Goal: Task Accomplishment & Management: Manage account settings

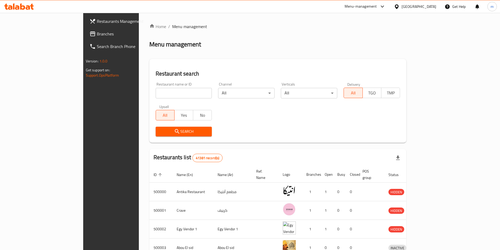
click at [430, 6] on div "Egypt" at bounding box center [419, 7] width 35 height 6
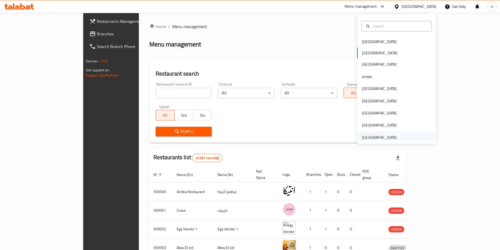
click at [362, 139] on div "[GEOGRAPHIC_DATA]" at bounding box center [379, 138] width 35 height 6
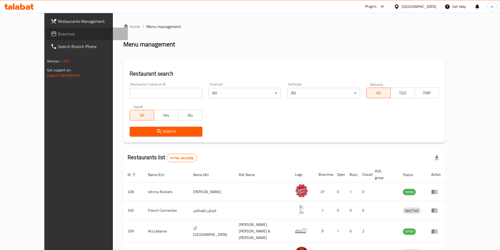
click at [58, 35] on span "Branches" at bounding box center [91, 34] width 66 height 6
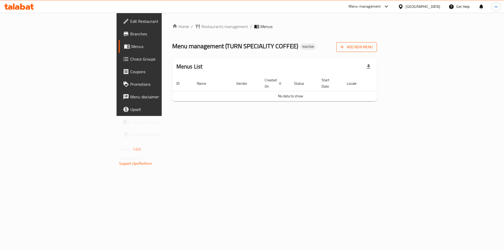
click at [373, 48] on span "Add New Menu" at bounding box center [357, 47] width 32 height 7
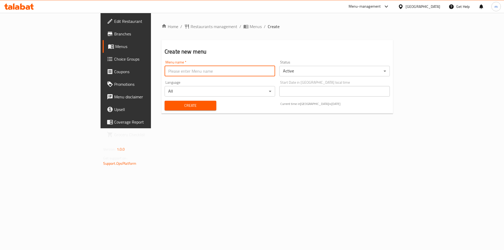
click at [183, 70] on input "text" at bounding box center [220, 71] width 111 height 11
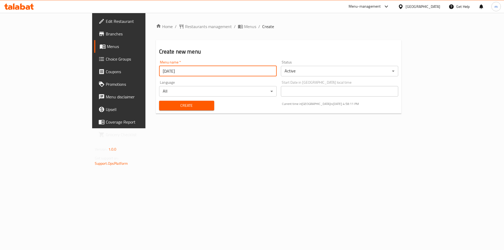
type input "[DATE]"
click at [159, 101] on button "Create" at bounding box center [186, 106] width 55 height 10
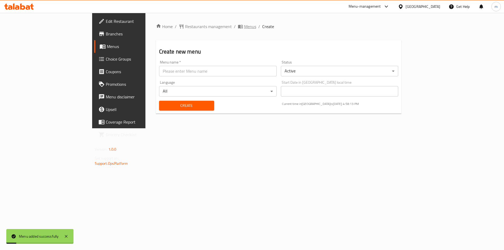
click at [238, 25] on span "breadcrumb" at bounding box center [241, 26] width 6 height 5
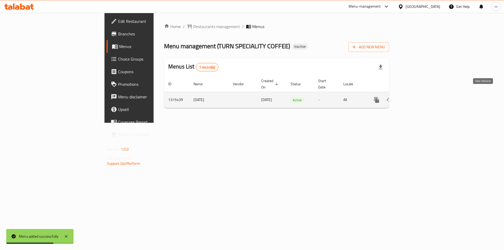
click at [418, 97] on icon "enhanced table" at bounding box center [414, 100] width 6 height 6
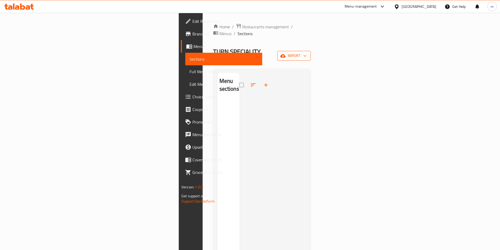
click at [307, 53] on span "import" at bounding box center [293, 56] width 25 height 7
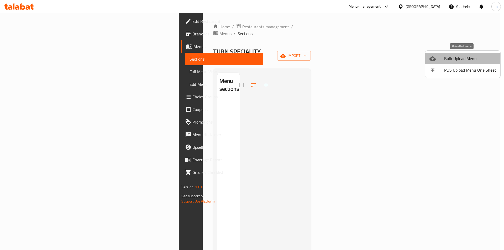
click at [443, 61] on div at bounding box center [437, 58] width 15 height 6
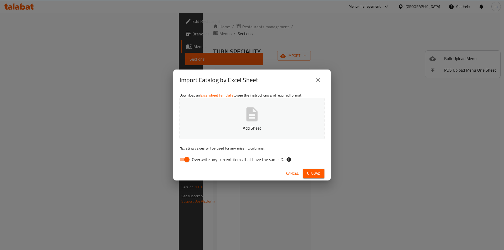
click at [188, 162] on input "Overwrite any current items that have the same ID." at bounding box center [187, 160] width 30 height 10
checkbox input "false"
click at [291, 105] on button "Add Sheet" at bounding box center [252, 118] width 145 height 41
click at [316, 175] on span "Upload" at bounding box center [313, 173] width 13 height 7
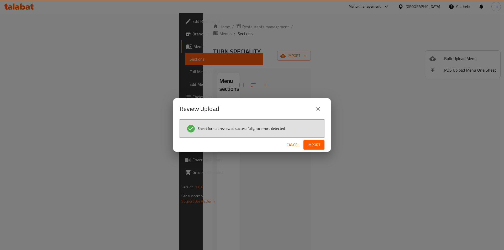
click at [316, 141] on button "Import" at bounding box center [314, 145] width 21 height 10
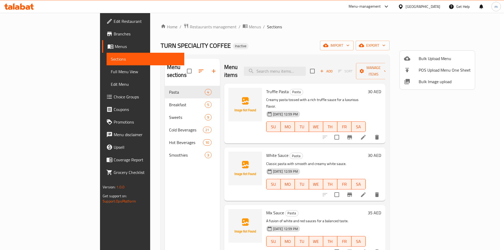
click at [445, 29] on div at bounding box center [252, 125] width 504 height 250
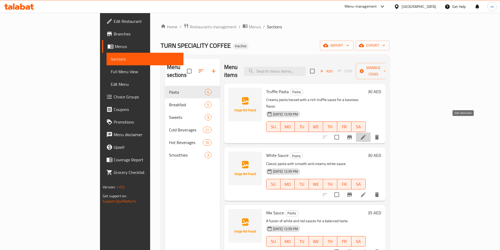
click at [367, 134] on icon at bounding box center [363, 137] width 6 height 6
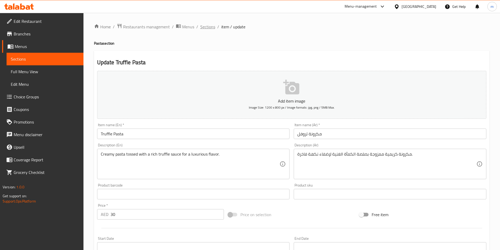
click at [207, 28] on span "Sections" at bounding box center [207, 27] width 15 height 6
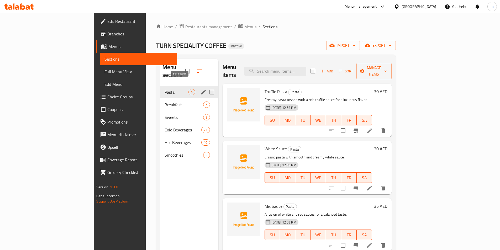
click at [200, 88] on button "edit" at bounding box center [204, 92] width 8 height 8
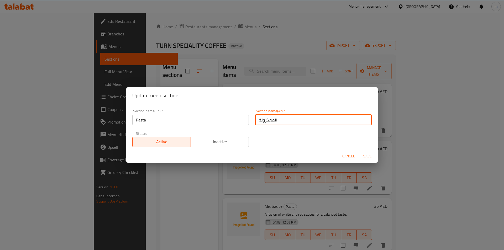
drag, startPoint x: 278, startPoint y: 121, endPoint x: 248, endPoint y: 121, distance: 30.5
click at [248, 121] on div "Section name(En)   * Pasta Section name(En) * Section name(Ar)   * المعكرونة Se…" at bounding box center [252, 128] width 246 height 44
type input "h"
type input "المكرونة"
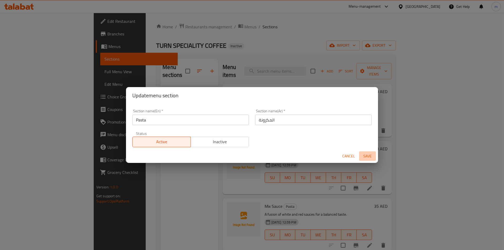
click at [364, 159] on span "Save" at bounding box center [367, 156] width 13 height 7
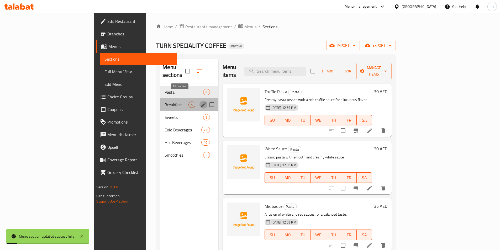
click at [200, 102] on icon "edit" at bounding box center [203, 105] width 6 height 6
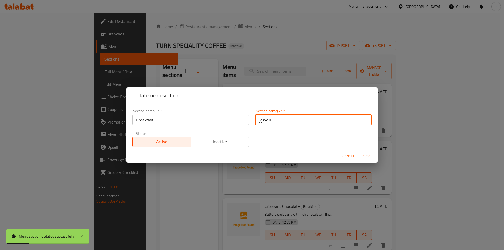
click at [271, 124] on input "الفطور" at bounding box center [313, 120] width 117 height 11
type input "الفطار"
click at [359, 151] on button "Save" at bounding box center [367, 156] width 17 height 10
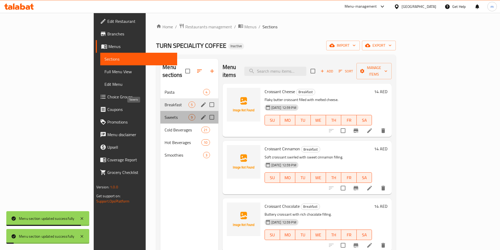
click at [165, 114] on span "Sweets" at bounding box center [177, 117] width 24 height 6
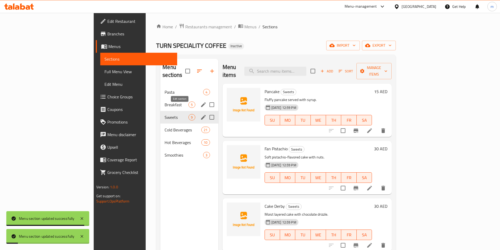
click at [200, 114] on icon "edit" at bounding box center [203, 117] width 6 height 6
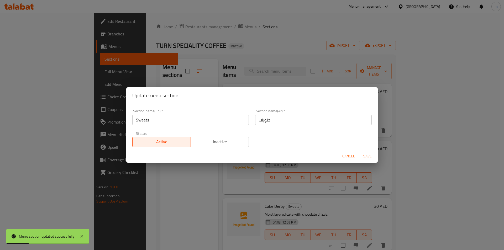
click at [185, 180] on div "Update menu section Section name(En)   * Sweets Section name(En) * Section name…" at bounding box center [252, 125] width 504 height 250
click at [352, 156] on span "Cancel" at bounding box center [348, 156] width 13 height 7
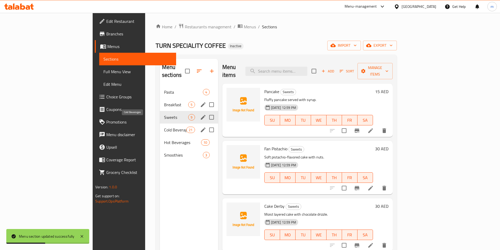
click at [164, 127] on span "Cold Beverages" at bounding box center [175, 130] width 22 height 6
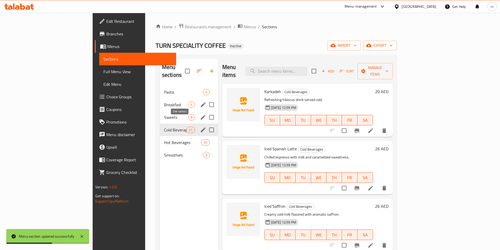
click at [199, 126] on button "edit" at bounding box center [203, 130] width 8 height 8
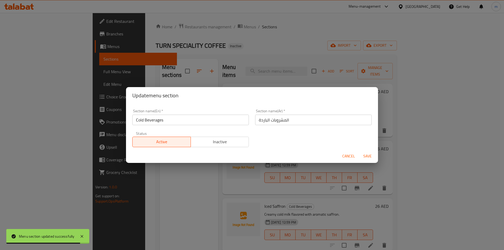
click at [350, 154] on span "Cancel" at bounding box center [348, 156] width 13 height 7
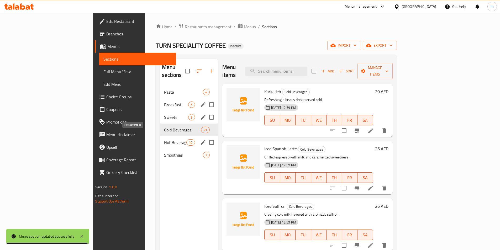
click at [164, 139] on span "Hot Beverages" at bounding box center [175, 142] width 22 height 6
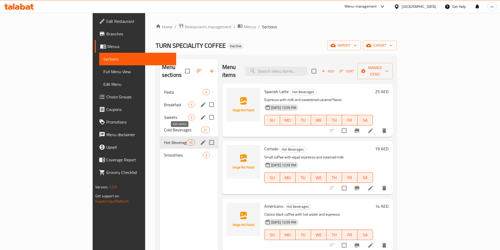
click at [200, 139] on icon "edit" at bounding box center [203, 142] width 6 height 6
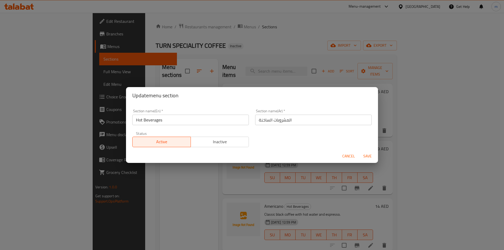
click at [346, 154] on span "Cancel" at bounding box center [348, 156] width 13 height 7
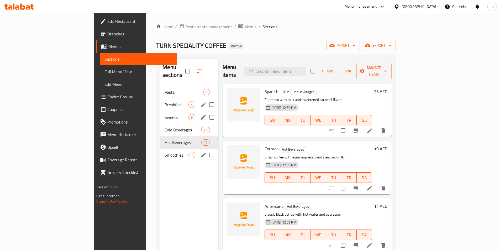
click at [160, 149] on div "Smoothies 3" at bounding box center [189, 155] width 58 height 13
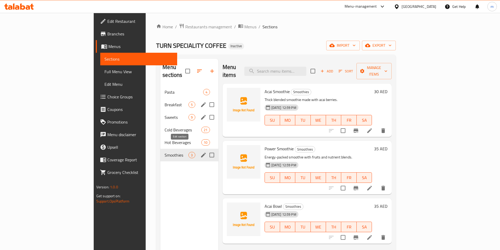
click at [200, 152] on icon "edit" at bounding box center [203, 155] width 6 height 6
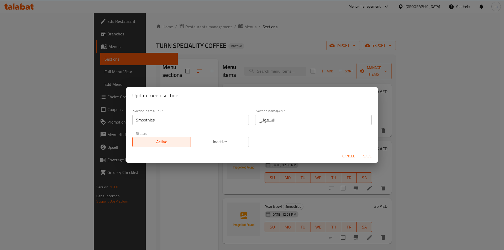
click at [350, 158] on span "Cancel" at bounding box center [348, 156] width 13 height 7
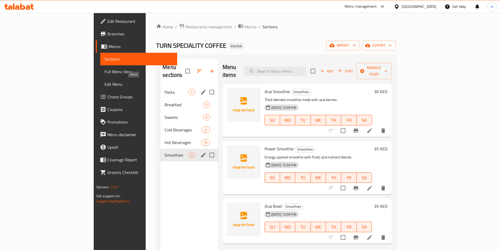
click at [165, 89] on span "Pasta" at bounding box center [177, 92] width 24 height 6
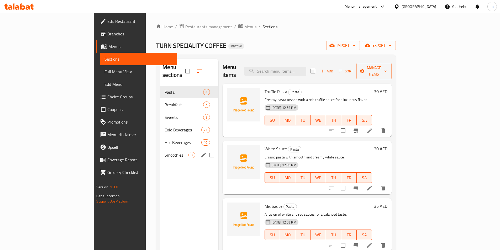
click at [390, 128] on div at bounding box center [357, 130] width 65 height 13
click at [373, 128] on icon at bounding box center [370, 131] width 6 height 6
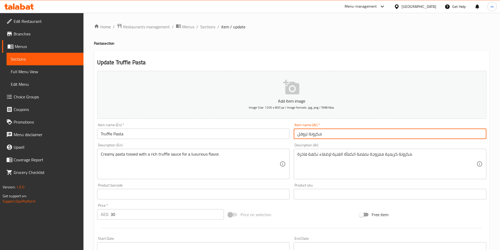
click at [367, 135] on input "مكرونة تروفل" at bounding box center [390, 134] width 193 height 11
click at [346, 135] on input "مكرونة تروفل" at bounding box center [390, 134] width 193 height 11
click at [436, 150] on div "مكرونة كريمية ممزوجة بصلصة الكمأة الغنية لإضفاء نكهة فاخرة. Description (Ar)" at bounding box center [390, 164] width 193 height 30
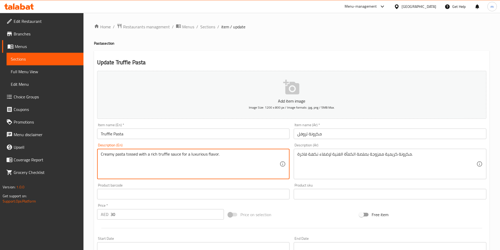
drag, startPoint x: 126, startPoint y: 155, endPoint x: 137, endPoint y: 154, distance: 11.1
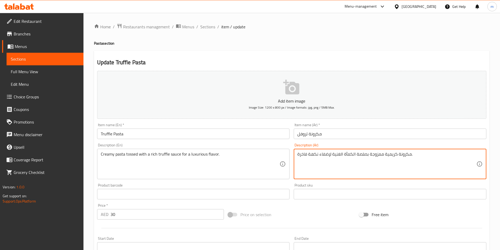
drag, startPoint x: 369, startPoint y: 153, endPoint x: 380, endPoint y: 155, distance: 11.2
drag, startPoint x: 355, startPoint y: 154, endPoint x: 366, endPoint y: 155, distance: 11.0
click at [366, 155] on textarea "مكرونة كريمية مخلوطة بصلصة الكمأة الغنية لإضفاء نكهة فاخرة." at bounding box center [386, 164] width 179 height 25
drag, startPoint x: 343, startPoint y: 154, endPoint x: 353, endPoint y: 156, distance: 10.1
click at [353, 156] on textarea "مكرونة كريمية مخلوطة بصوص الكمأة الغنية لإضفاء نكهة فاخرة." at bounding box center [386, 164] width 179 height 25
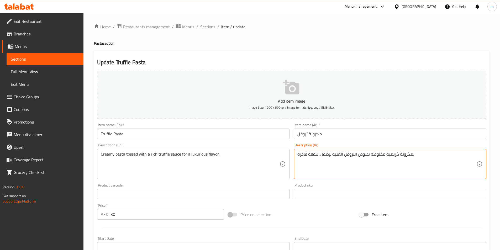
click at [332, 156] on textarea "مكرونة كريمية مخلوطة بصوص التروفل الغنية لإضفاء نكهة فاخرة." at bounding box center [386, 164] width 179 height 25
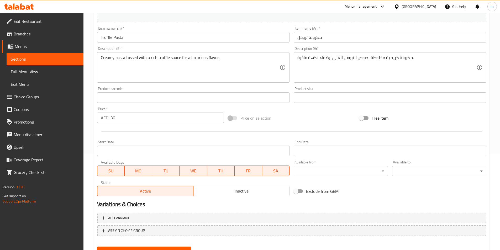
scroll to position [68, 0]
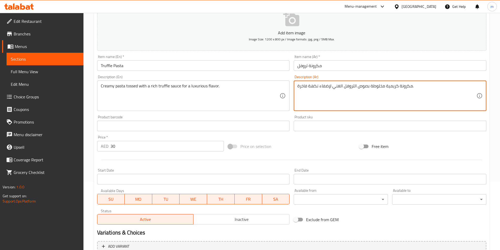
drag, startPoint x: 320, startPoint y: 86, endPoint x: 330, endPoint y: 86, distance: 10.3
click at [330, 86] on textarea "مكرونة كريمية مخلوطة بصوص التروفل الغني لإضفاء نكهة فاخرة." at bounding box center [386, 95] width 179 height 25
click at [318, 88] on textarea "مكرونة كريمية مخلوطة بصوص التروفل الغني ل نكهة فاخرة." at bounding box center [386, 95] width 179 height 25
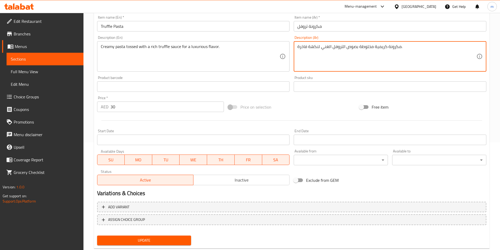
scroll to position [121, 0]
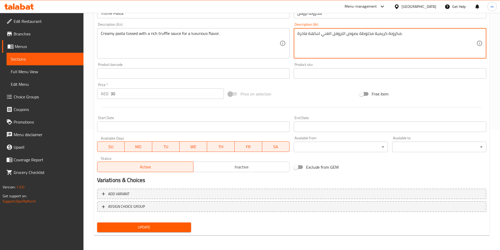
type textarea "مكرونة كريمية مخلوطة بصوص التروفل الغني لنكهة فاخرة."
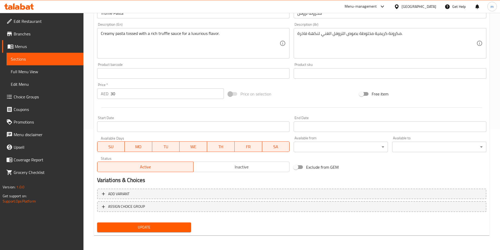
click at [150, 233] on div "Update" at bounding box center [144, 228] width 98 height 14
click at [156, 229] on span "Update" at bounding box center [144, 227] width 86 height 7
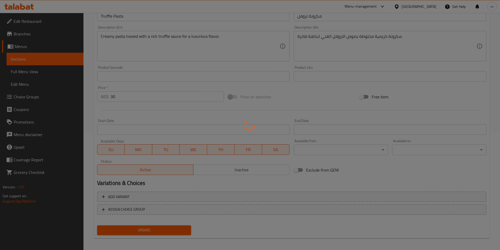
scroll to position [0, 0]
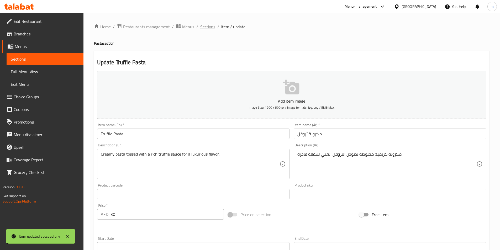
click at [205, 24] on span "Sections" at bounding box center [207, 27] width 15 height 6
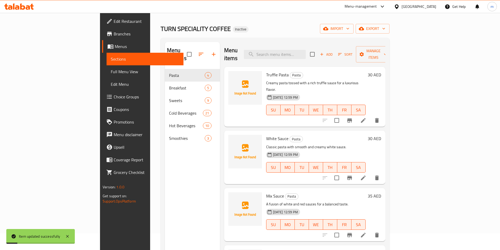
scroll to position [26, 0]
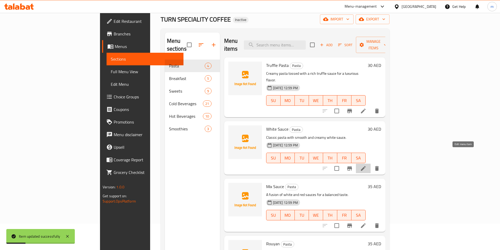
click at [367, 165] on icon at bounding box center [363, 168] width 6 height 6
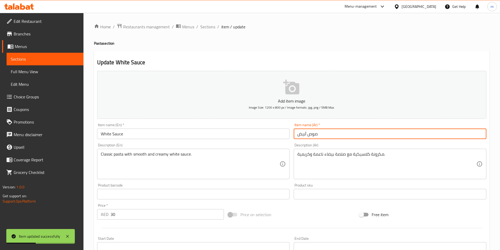
click at [338, 133] on input "صوص أبيض" at bounding box center [390, 134] width 193 height 11
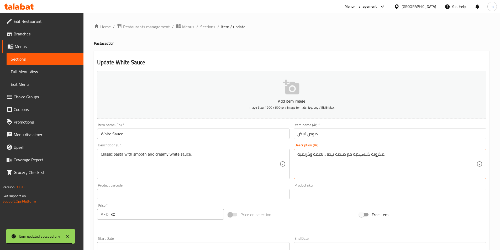
drag, startPoint x: 335, startPoint y: 154, endPoint x: 346, endPoint y: 156, distance: 11.0
click at [346, 156] on textarea "مكرونة كلاسيكية مع صلصة بيضاء ناعمة وكريمية." at bounding box center [386, 164] width 179 height 25
drag, startPoint x: 325, startPoint y: 154, endPoint x: 334, endPoint y: 155, distance: 9.0
click at [334, 155] on textarea "مكرونة كلاسيكية مع صوص بيضاء ناعمة وكريمية." at bounding box center [386, 164] width 179 height 25
click at [316, 155] on textarea "مكرونة كلاسيكية مع صوص ابيض ناعمة وكريمية." at bounding box center [386, 164] width 179 height 25
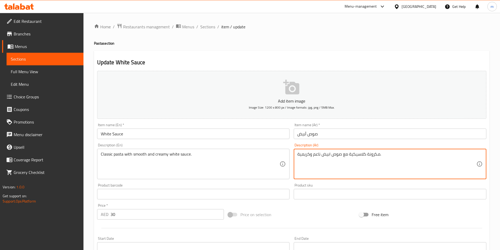
drag, startPoint x: 297, startPoint y: 155, endPoint x: 301, endPoint y: 156, distance: 3.3
click at [301, 156] on textarea "مكرونة كلاسيكية مع صوص ابيض ناعم وكريمية." at bounding box center [386, 164] width 179 height 25
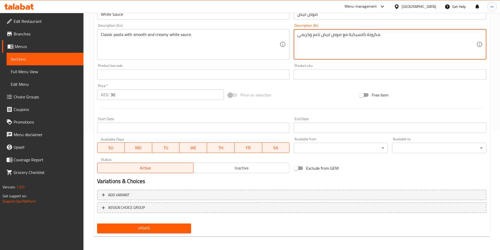
scroll to position [121, 0]
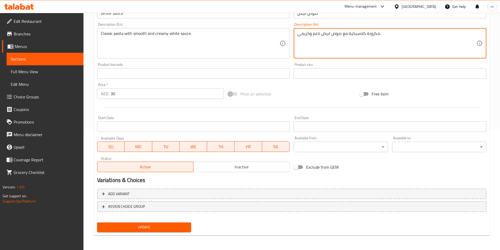
type textarea "مكرونة كلاسيكية مع صوص ابيض ناعم وكريمي."
click at [163, 227] on span "Update" at bounding box center [144, 227] width 86 height 7
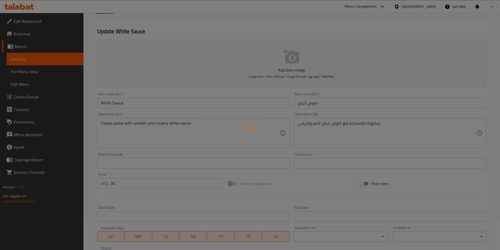
scroll to position [0, 0]
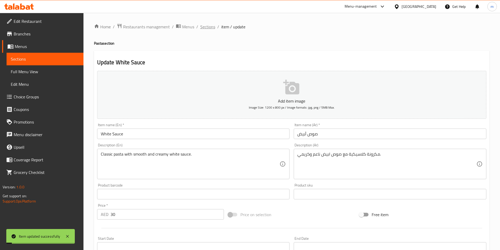
click at [206, 26] on span "Sections" at bounding box center [207, 27] width 15 height 6
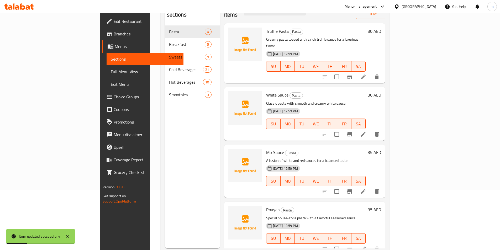
scroll to position [74, 0]
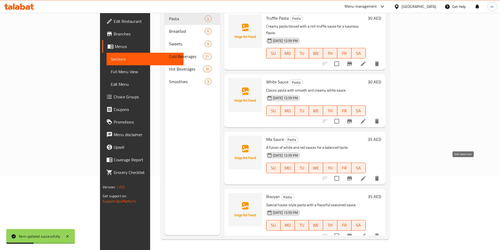
click at [367, 175] on icon at bounding box center [363, 178] width 6 height 6
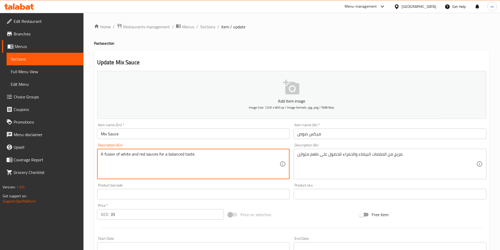
drag, startPoint x: 105, startPoint y: 154, endPoint x: 115, endPoint y: 157, distance: 10.5
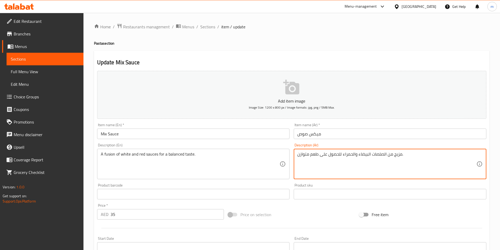
drag, startPoint x: 372, startPoint y: 153, endPoint x: 382, endPoint y: 155, distance: 10.6
drag, startPoint x: 320, startPoint y: 156, endPoint x: 340, endPoint y: 156, distance: 20.2
click at [340, 156] on textarea "مزيج من الصوصات البيضاء والحمراء للحصول على طعم متوازن." at bounding box center [386, 164] width 179 height 25
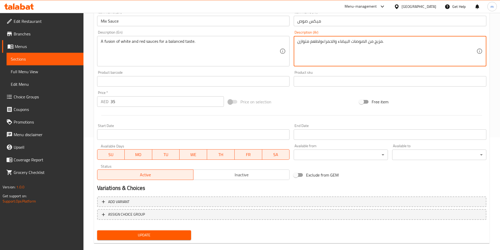
scroll to position [121, 0]
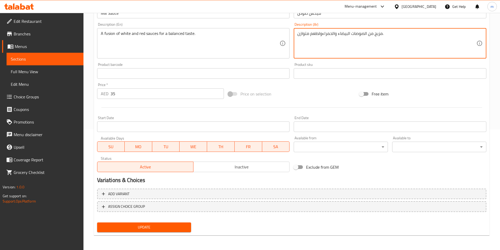
drag, startPoint x: 311, startPoint y: 34, endPoint x: 320, endPoint y: 34, distance: 9.2
click at [320, 34] on textarea "مزيج من الصوصات البيضاء والحمراءولطعم متوازن." at bounding box center [386, 43] width 179 height 25
click at [310, 35] on textarea "مزيج من الصوصات البيضاء والحمراءولطعم متوازن." at bounding box center [386, 43] width 179 height 25
drag, startPoint x: 310, startPoint y: 35, endPoint x: 317, endPoint y: 38, distance: 6.9
click at [317, 38] on textarea "مزيج من الصوصات البيضاء والحمراءولطعم متوازن." at bounding box center [386, 43] width 179 height 25
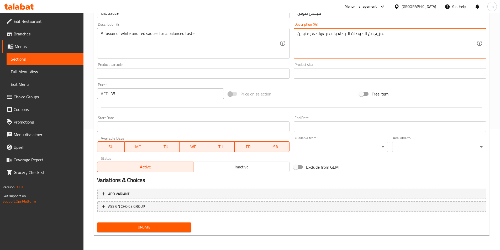
click at [313, 34] on textarea "مزيج من الصوصات البيضاء والحمراءولطعم متوازن." at bounding box center [386, 43] width 179 height 25
drag, startPoint x: 310, startPoint y: 35, endPoint x: 319, endPoint y: 36, distance: 8.5
click at [319, 36] on textarea "مزيج من الصوصات البيضاء والحمراءولطعم متوازن." at bounding box center [386, 43] width 179 height 25
click at [321, 34] on textarea "مزيج من الصوصات البيضاء والحمراءولمذاق متوازن." at bounding box center [386, 43] width 179 height 25
type textarea "مزيج من الصوصات البيضاء والحمراء لمذاق متوازن."
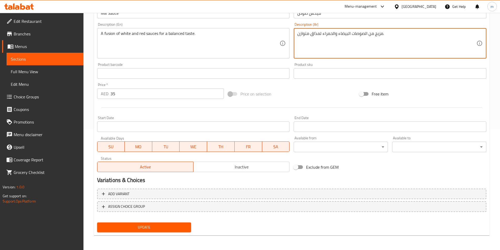
click at [173, 229] on span "Update" at bounding box center [144, 227] width 86 height 7
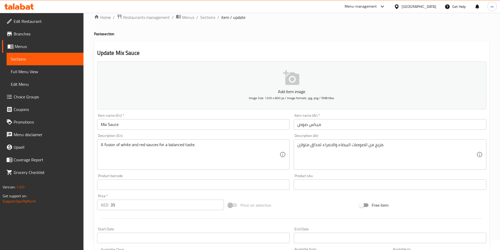
scroll to position [0, 0]
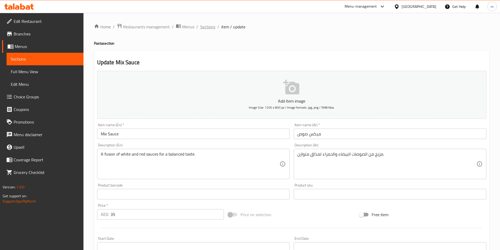
click at [213, 28] on span "Sections" at bounding box center [207, 27] width 15 height 6
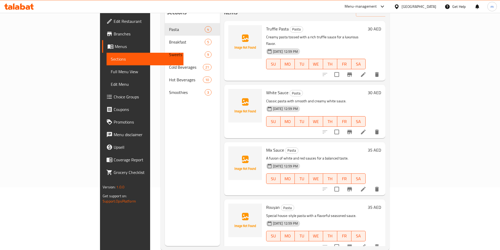
scroll to position [74, 0]
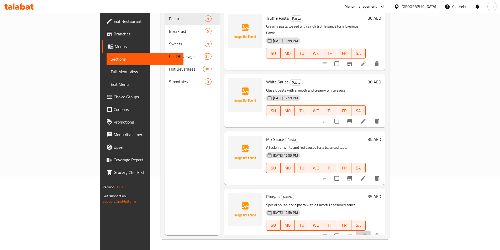
click at [371, 231] on li at bounding box center [363, 235] width 15 height 9
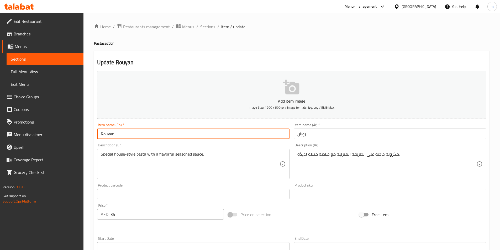
click at [107, 132] on input "Rouyan" at bounding box center [193, 134] width 193 height 11
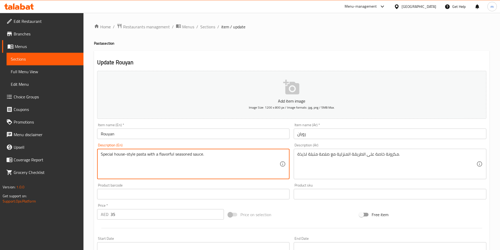
drag, startPoint x: 113, startPoint y: 155, endPoint x: 137, endPoint y: 158, distance: 23.3
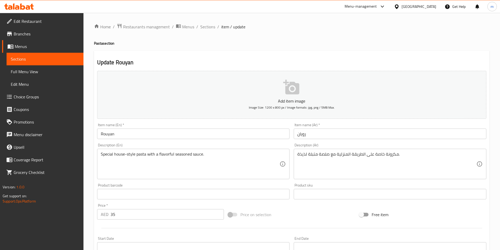
click at [123, 131] on input "Rouyan" at bounding box center [193, 134] width 193 height 11
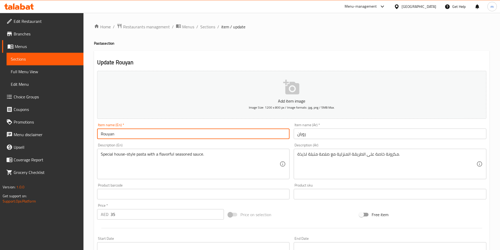
click at [123, 131] on input "Rouyan" at bounding box center [193, 134] width 193 height 11
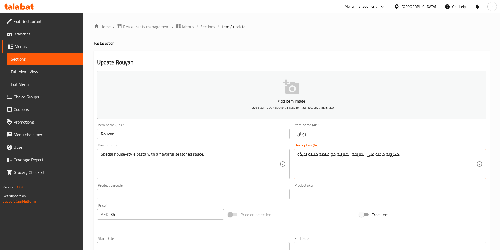
drag, startPoint x: 375, startPoint y: 155, endPoint x: 384, endPoint y: 156, distance: 9.5
click at [384, 156] on textarea "مكرونة خاصة على الطريقة المنزلية مع صلصة متبلة لذيذة." at bounding box center [386, 164] width 179 height 25
drag, startPoint x: 338, startPoint y: 155, endPoint x: 356, endPoint y: 157, distance: 18.0
click at [356, 157] on textarea "مكرونة سبيشيال على الطريقة المنزلية مع صلصة متبلة لذيذة." at bounding box center [386, 164] width 179 height 25
drag, startPoint x: 336, startPoint y: 154, endPoint x: 373, endPoint y: 156, distance: 36.5
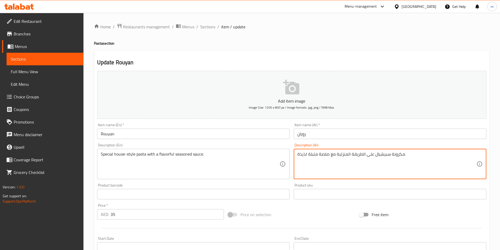
click at [373, 156] on textarea "مكرونة سبيشيال على الطريقة المنزلية مع صلصة متبلة لذيذة." at bounding box center [386, 164] width 179 height 25
drag, startPoint x: 318, startPoint y: 154, endPoint x: 328, endPoint y: 156, distance: 10.5
click at [328, 156] on textarea "مكرونة سبيشيال هاوس ستايل مع صلصة متبلة لذيذة." at bounding box center [386, 164] width 179 height 25
click at [310, 155] on textarea "مكرونة سبيشيال هاوس ستايل مع صوص متبلة لذيذة." at bounding box center [386, 164] width 179 height 25
drag, startPoint x: 298, startPoint y: 155, endPoint x: 300, endPoint y: 154, distance: 2.7
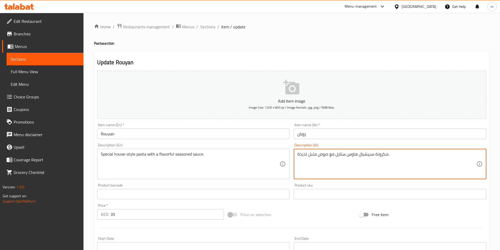
click at [300, 154] on textarea "مكرونة سبيشيال هاوس ستايل مع صوص متبل لذيذة." at bounding box center [386, 164] width 179 height 25
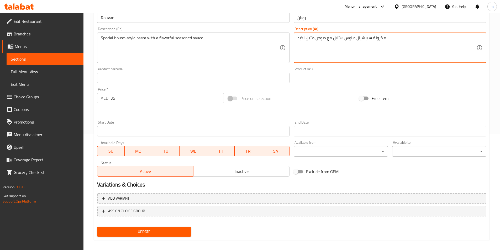
scroll to position [121, 0]
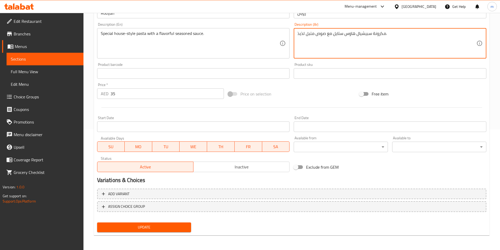
type textarea "مكرونة سبيشيال هاوس ستايل مع صوص متبل لذيذ."
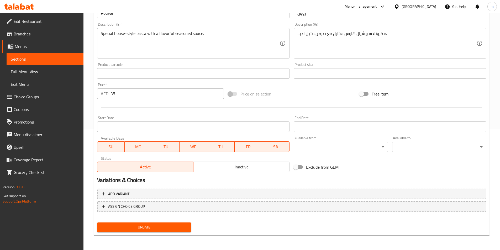
click at [148, 227] on span "Update" at bounding box center [144, 227] width 86 height 7
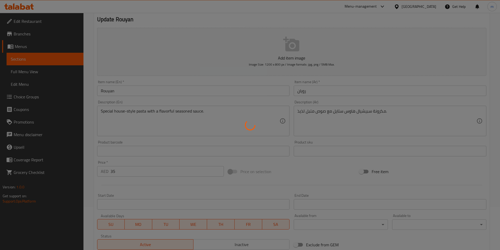
scroll to position [0, 0]
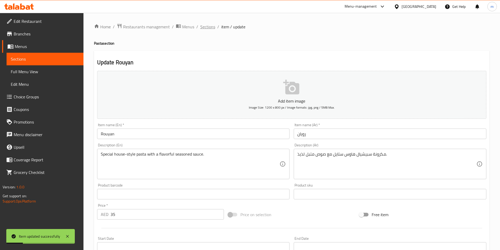
click at [207, 29] on span "Sections" at bounding box center [207, 27] width 15 height 6
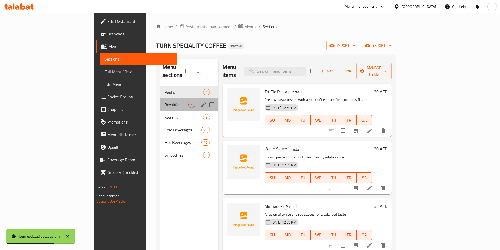
click at [160, 98] on div "Breakfast 5" at bounding box center [189, 104] width 58 height 13
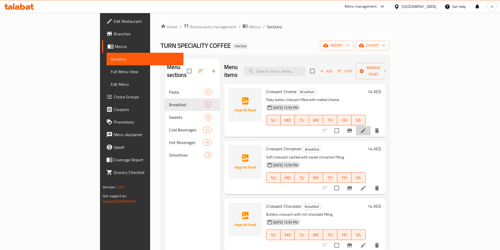
click at [371, 126] on li at bounding box center [363, 130] width 15 height 9
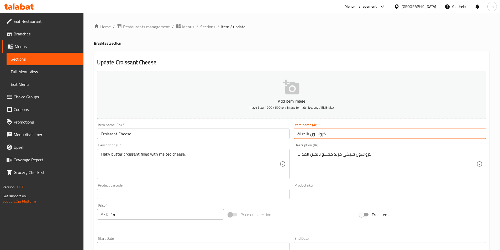
click at [370, 136] on input "كرواسون بالجبنة" at bounding box center [390, 134] width 193 height 11
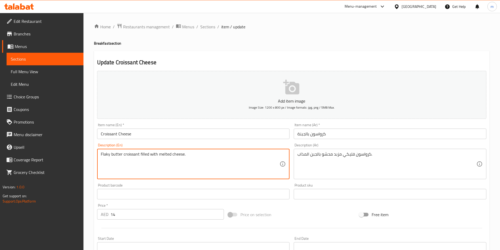
drag, startPoint x: 109, startPoint y: 155, endPoint x: 84, endPoint y: 153, distance: 25.6
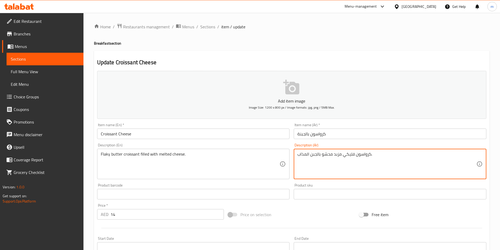
drag, startPoint x: 342, startPoint y: 154, endPoint x: 354, endPoint y: 153, distance: 11.9
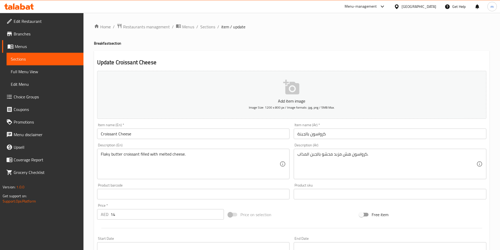
click at [336, 156] on textarea "كرواسون هش مزبد محشو بالجبن المذاب." at bounding box center [386, 164] width 179 height 25
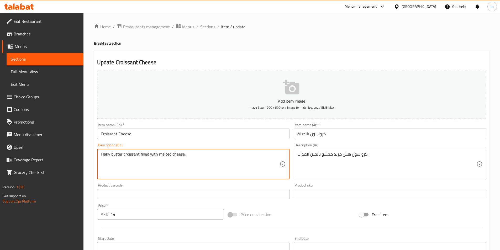
click at [117, 156] on textarea "Flaky butter croissant filled with melted cheese." at bounding box center [190, 164] width 179 height 25
drag, startPoint x: 101, startPoint y: 154, endPoint x: 138, endPoint y: 152, distance: 37.3
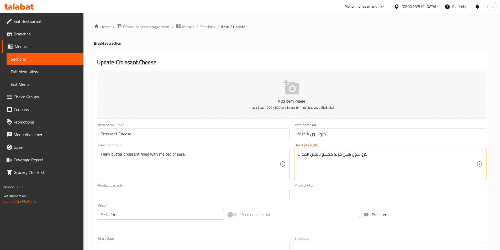
drag, startPoint x: 335, startPoint y: 154, endPoint x: 341, endPoint y: 154, distance: 6.3
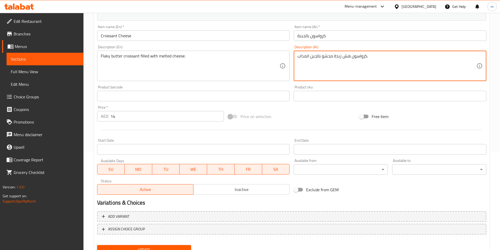
scroll to position [121, 0]
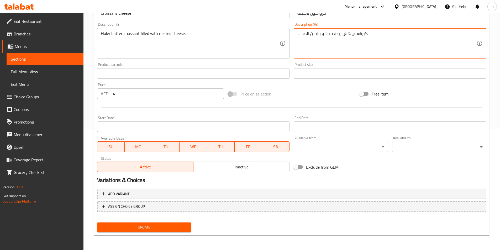
type textarea "كرواسون هش زبدة محشو بالجبن المذاب."
click at [135, 228] on span "Update" at bounding box center [144, 227] width 86 height 7
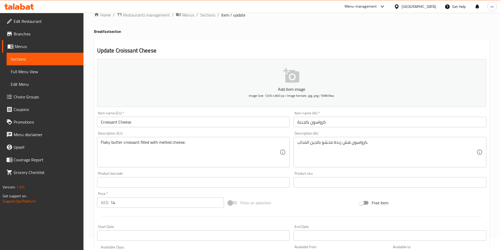
scroll to position [0, 0]
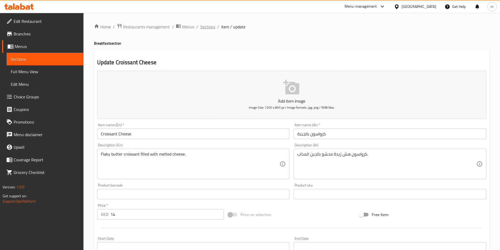
click at [211, 27] on span "Sections" at bounding box center [207, 27] width 15 height 6
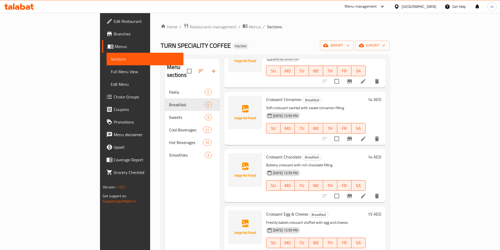
scroll to position [50, 0]
click at [367, 135] on icon at bounding box center [363, 138] width 6 height 6
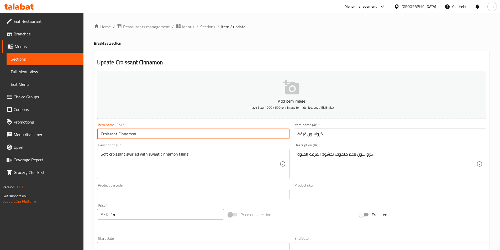
drag, startPoint x: 118, startPoint y: 134, endPoint x: 157, endPoint y: 143, distance: 39.2
click at [157, 143] on div "Add item image Image Size: 1200 x 800 px / Image formats: jpg, png / 5MB Max. I…" at bounding box center [292, 182] width 394 height 226
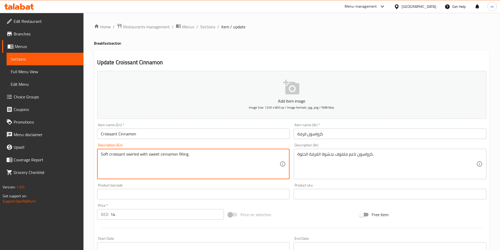
drag, startPoint x: 126, startPoint y: 155, endPoint x: 140, endPoint y: 152, distance: 13.9
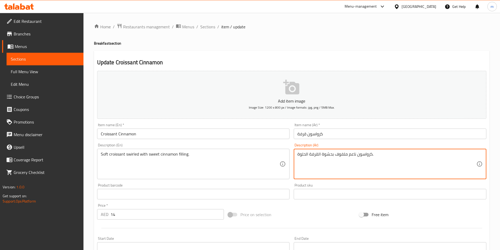
drag, startPoint x: 349, startPoint y: 154, endPoint x: 356, endPoint y: 153, distance: 6.6
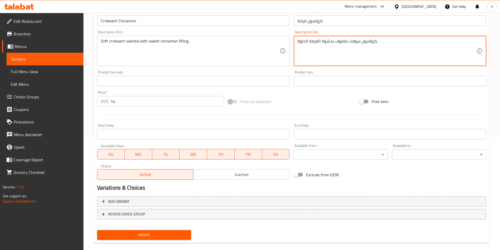
scroll to position [121, 0]
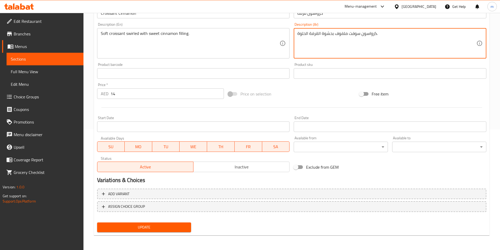
type textarea "كرواسون سوفت ملفوف بحشوة القرفة الحلوة."
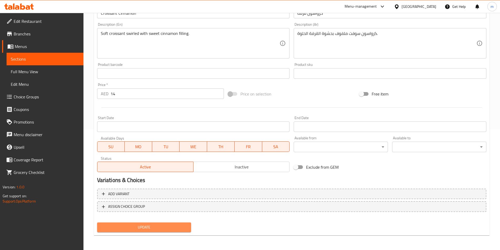
click at [151, 226] on span "Update" at bounding box center [144, 227] width 86 height 7
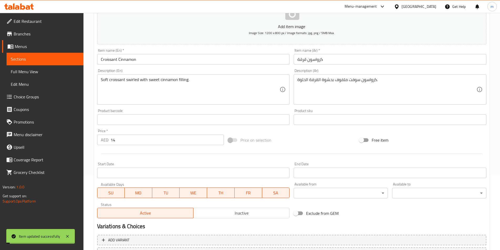
scroll to position [0, 0]
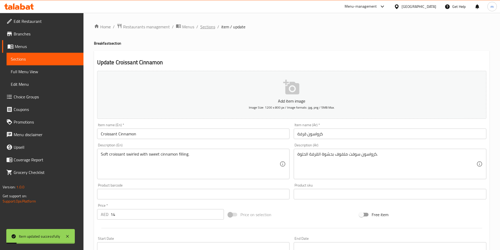
click at [210, 28] on span "Sections" at bounding box center [207, 27] width 15 height 6
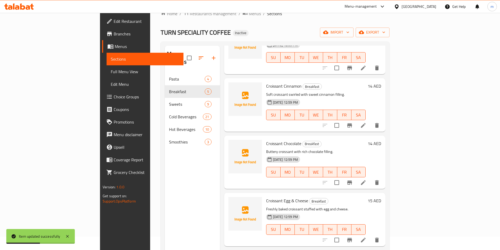
scroll to position [26, 0]
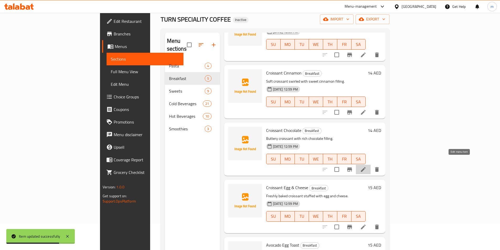
click at [367, 166] on icon at bounding box center [363, 169] width 6 height 6
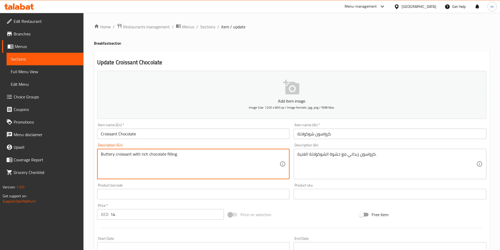
drag, startPoint x: 132, startPoint y: 154, endPoint x: 79, endPoint y: 155, distance: 53.0
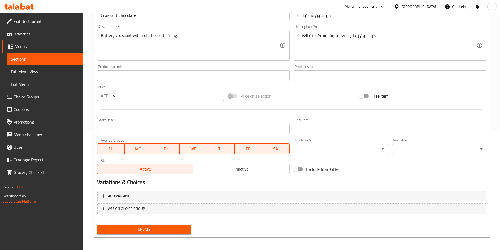
scroll to position [121, 0]
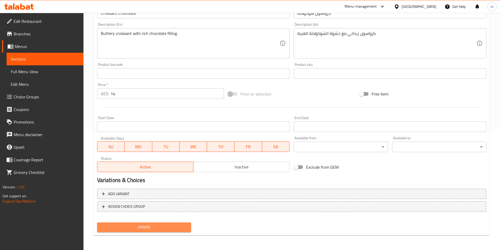
click at [168, 228] on span "Update" at bounding box center [144, 227] width 86 height 7
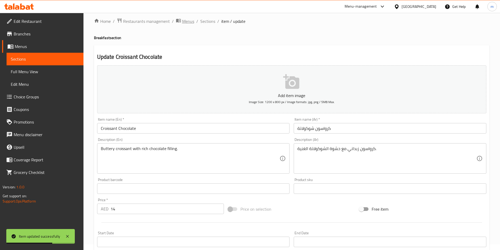
scroll to position [0, 0]
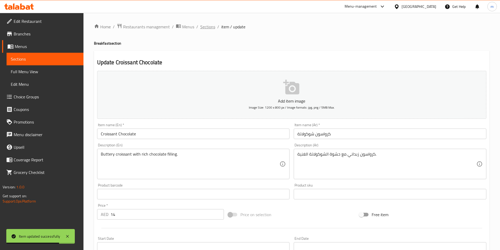
click at [202, 28] on span "Sections" at bounding box center [207, 27] width 15 height 6
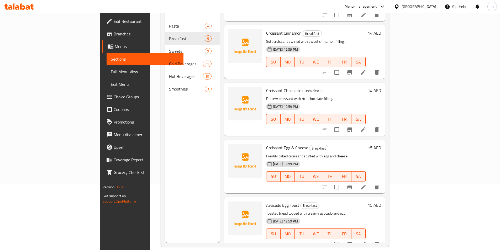
scroll to position [74, 0]
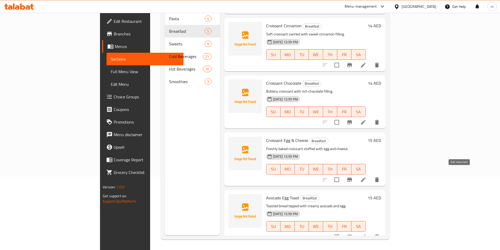
click at [366, 177] on icon at bounding box center [363, 179] width 5 height 5
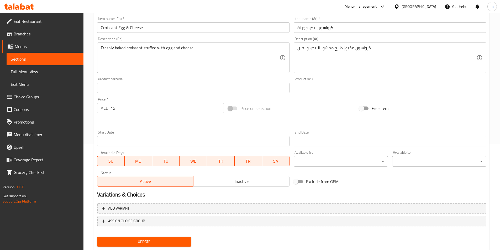
scroll to position [121, 0]
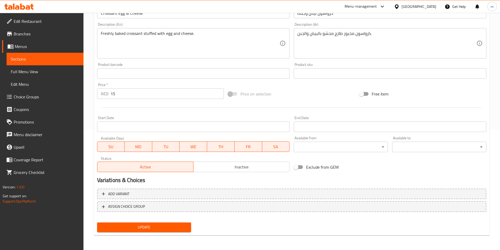
click at [142, 223] on button "Update" at bounding box center [144, 228] width 94 height 10
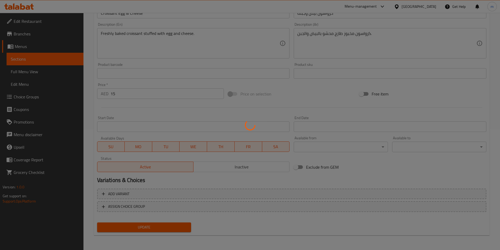
scroll to position [0, 0]
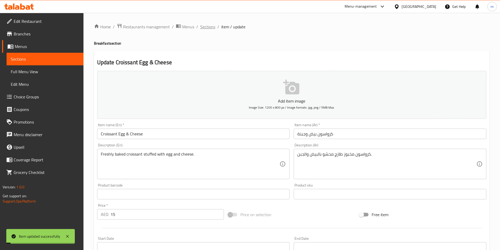
click at [205, 27] on span "Sections" at bounding box center [207, 27] width 15 height 6
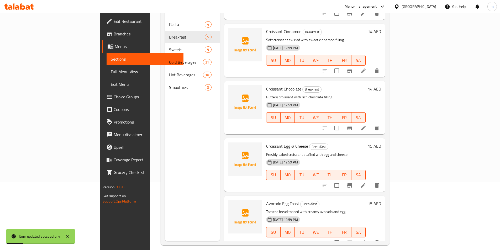
scroll to position [74, 0]
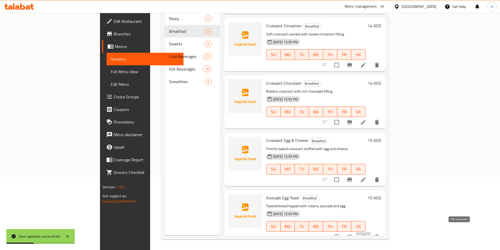
click at [367, 234] on icon at bounding box center [363, 237] width 6 height 6
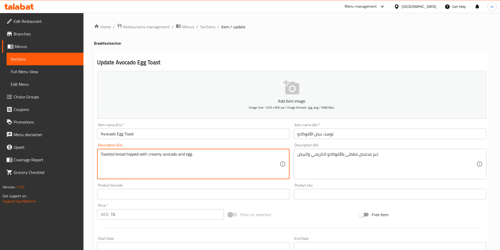
click at [109, 156] on textarea "Toasted bread topped with creamy avocado and egg." at bounding box center [190, 164] width 179 height 25
click at [122, 156] on textarea "Toasted bread topped with creamy avocado and egg." at bounding box center [190, 164] width 179 height 25
drag, startPoint x: 125, startPoint y: 155, endPoint x: 82, endPoint y: 155, distance: 42.8
click at [82, 155] on div "Edit Restaurant Branches Menus Sections Full Menu View Edit Menu Choice Groups …" at bounding box center [250, 192] width 500 height 358
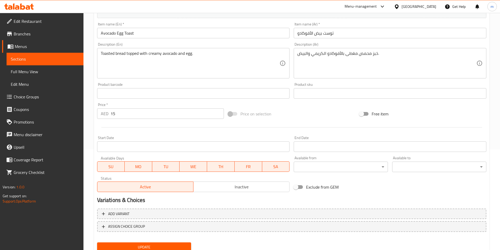
scroll to position [105, 0]
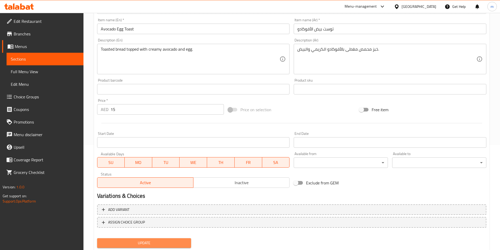
click at [147, 245] on span "Update" at bounding box center [144, 243] width 86 height 7
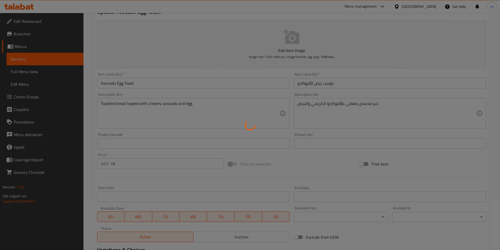
scroll to position [0, 0]
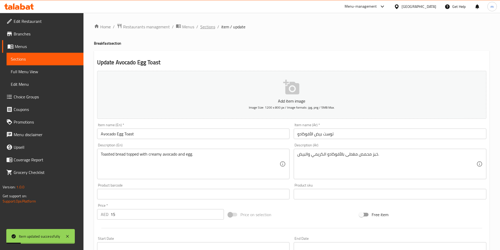
click at [213, 29] on span "Sections" at bounding box center [207, 27] width 15 height 6
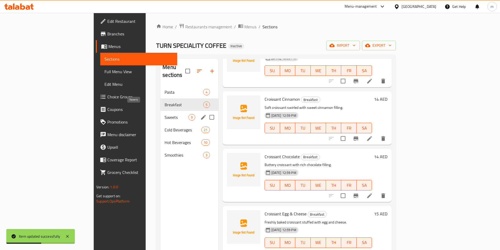
click at [165, 114] on span "Sweets" at bounding box center [177, 117] width 24 height 6
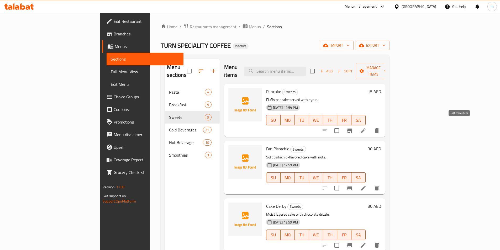
click at [366, 128] on icon at bounding box center [363, 130] width 5 height 5
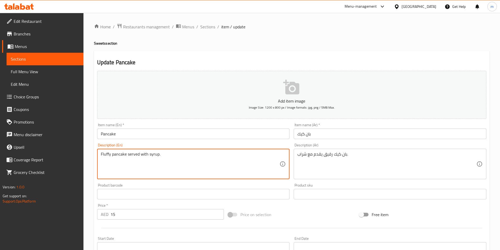
click at [106, 155] on textarea "Fluffy pancake served with syrup." at bounding box center [190, 164] width 179 height 25
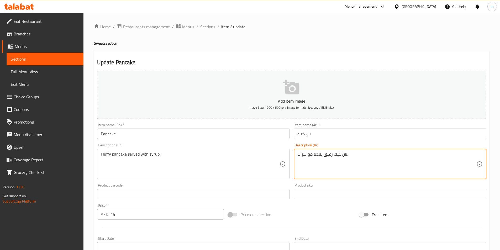
drag, startPoint x: 324, startPoint y: 155, endPoint x: 332, endPoint y: 155, distance: 8.7
click at [332, 155] on textarea "بان كيك رقيق يقدم مع شراب." at bounding box center [386, 164] width 179 height 25
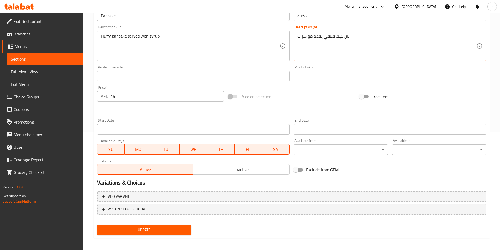
scroll to position [121, 0]
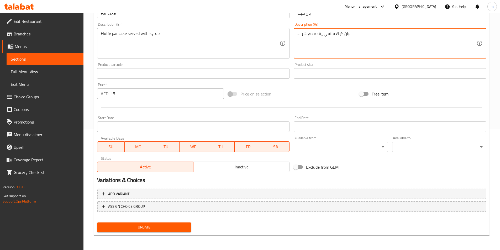
type textarea "بان كيك فلافي يقدم مع شراب."
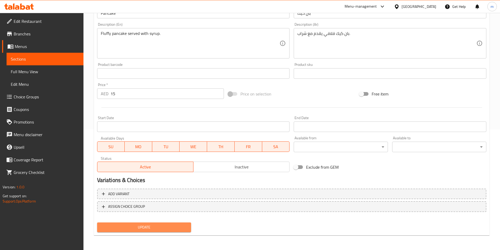
click at [117, 224] on button "Update" at bounding box center [144, 228] width 94 height 10
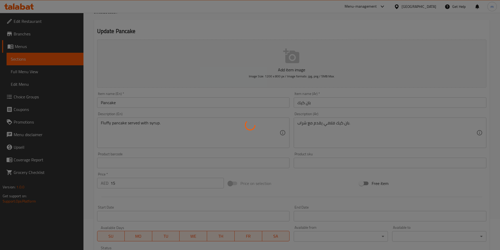
scroll to position [0, 0]
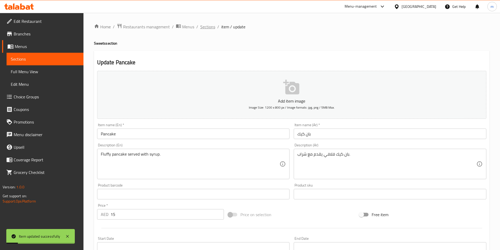
click at [207, 27] on span "Sections" at bounding box center [207, 27] width 15 height 6
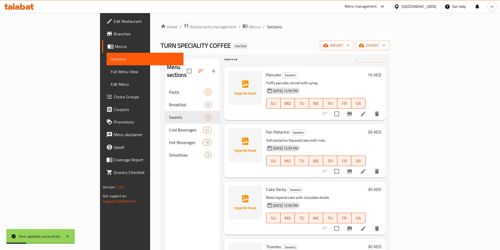
scroll to position [26, 0]
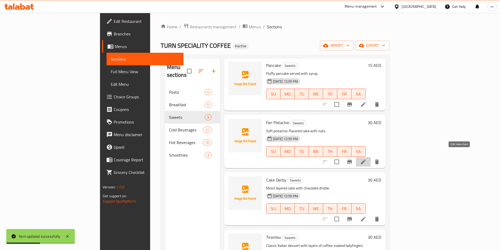
click at [367, 159] on icon at bounding box center [363, 162] width 6 height 6
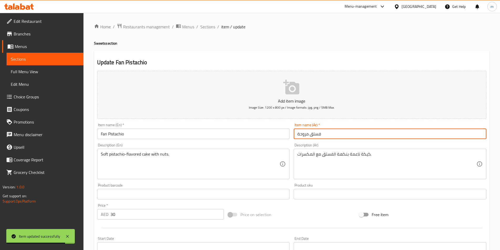
drag, startPoint x: 298, startPoint y: 134, endPoint x: 309, endPoint y: 137, distance: 11.3
click at [309, 137] on input "فستق مروحة" at bounding box center [390, 134] width 193 height 11
type input "فستق فان"
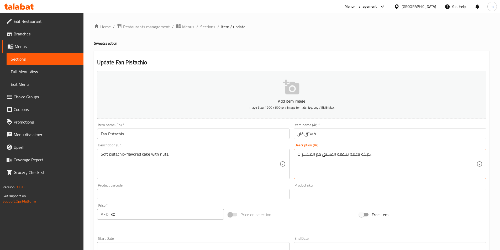
drag, startPoint x: 350, startPoint y: 155, endPoint x: 360, endPoint y: 154, distance: 10.3
click at [360, 154] on textarea "كيكة ناعمة بنكهة الفستق مع المكسرات." at bounding box center [386, 164] width 179 height 25
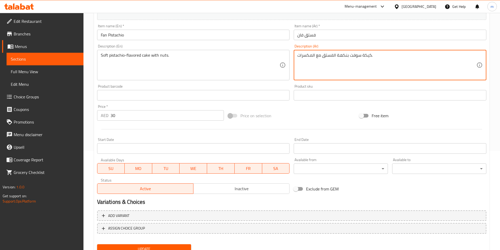
scroll to position [105, 0]
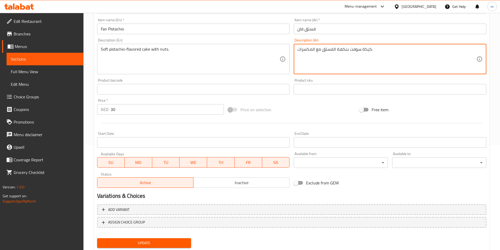
type textarea "كيكة سوفت بنكهة الفستق مع المكسرات."
click at [154, 239] on button "Update" at bounding box center [144, 243] width 94 height 10
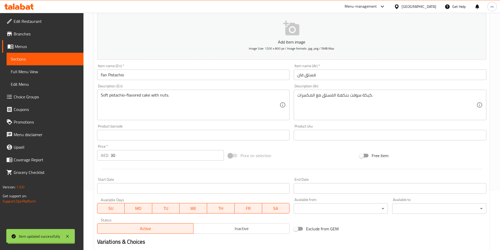
scroll to position [0, 0]
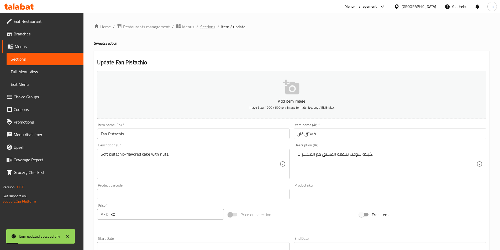
click at [208, 27] on span "Sections" at bounding box center [207, 27] width 15 height 6
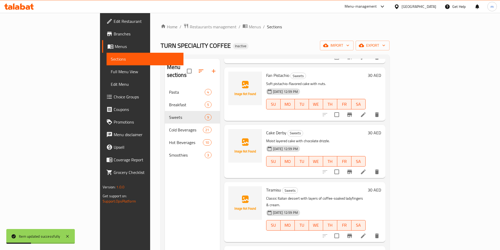
scroll to position [79, 0]
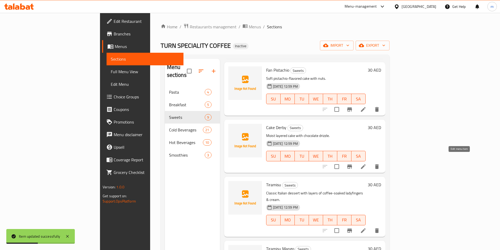
click at [367, 164] on icon at bounding box center [363, 167] width 6 height 6
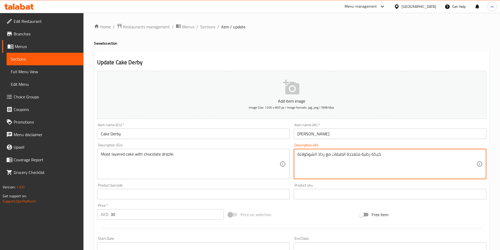
drag, startPoint x: 318, startPoint y: 154, endPoint x: 324, endPoint y: 159, distance: 7.8
click at [324, 159] on textarea "كيكة رطبة متعددة الطبقات مع رذاذ الشوكولاتة." at bounding box center [386, 164] width 179 height 25
type textarea "كيكة رطبة متعددة الطبقات مع دريزلد الشوكولاتة."
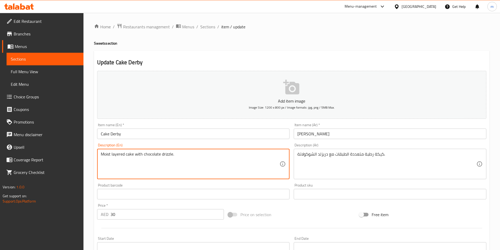
drag, startPoint x: 111, startPoint y: 154, endPoint x: 93, endPoint y: 158, distance: 18.7
click at [93, 158] on div "Home / Restaurants management / Menus / Sections / item / update Sweets section…" at bounding box center [291, 192] width 417 height 358
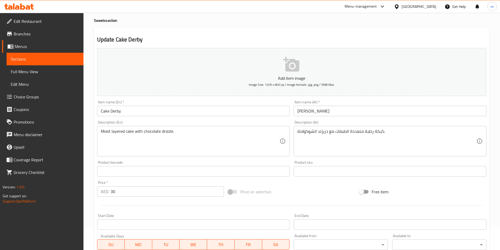
scroll to position [105, 0]
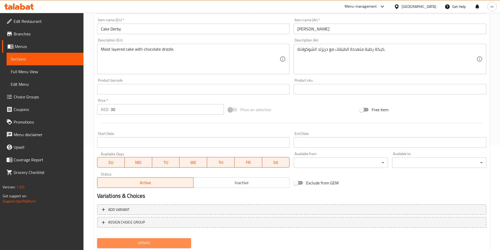
click at [137, 241] on span "Update" at bounding box center [144, 243] width 86 height 7
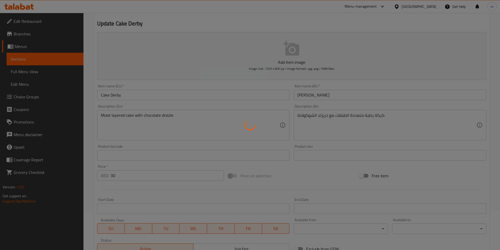
scroll to position [0, 0]
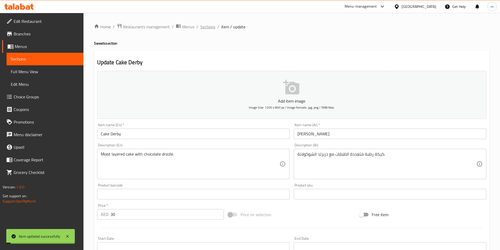
click at [212, 25] on span "Sections" at bounding box center [207, 27] width 15 height 6
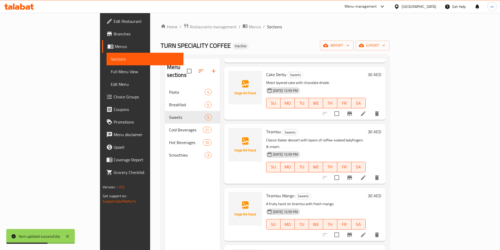
scroll to position [131, 0]
click at [367, 175] on icon at bounding box center [363, 178] width 6 height 6
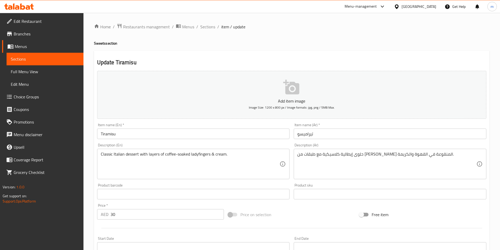
click at [104, 136] on input "Tiramisu" at bounding box center [193, 134] width 193 height 11
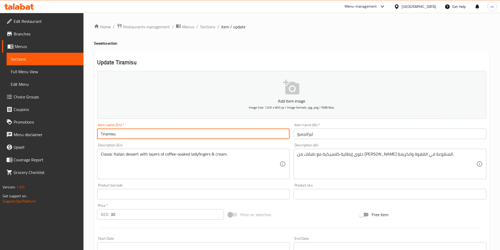
click at [104, 136] on input "Tiramisu" at bounding box center [193, 134] width 193 height 11
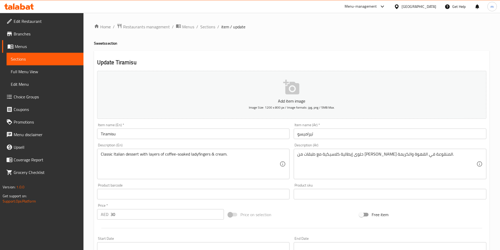
click at [304, 135] on input "تيراميسو" at bounding box center [390, 134] width 193 height 11
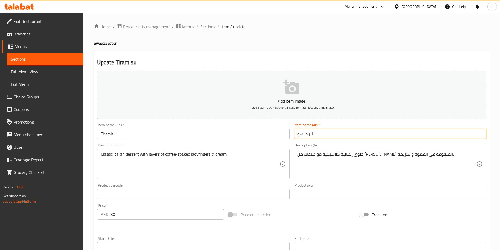
click at [304, 135] on input "تيراميسو" at bounding box center [390, 134] width 193 height 11
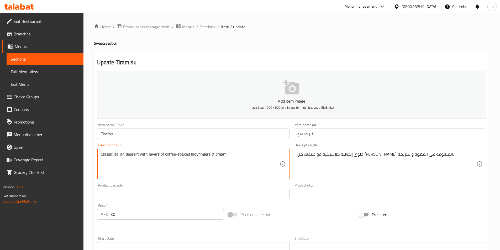
drag, startPoint x: 177, startPoint y: 154, endPoint x: 189, endPoint y: 157, distance: 12.0
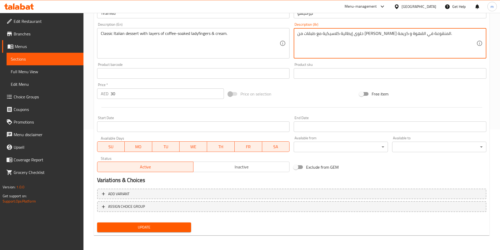
type textarea "حلوى إيطالية كلاسيكية مع طبقات من [PERSON_NAME] المنقوعة في القهوة و كريمة."
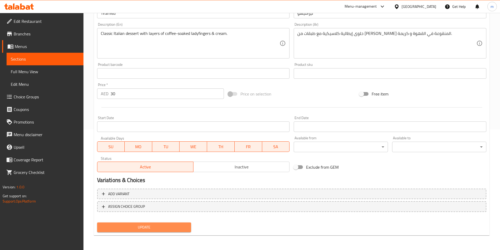
click at [137, 226] on span "Update" at bounding box center [144, 227] width 86 height 7
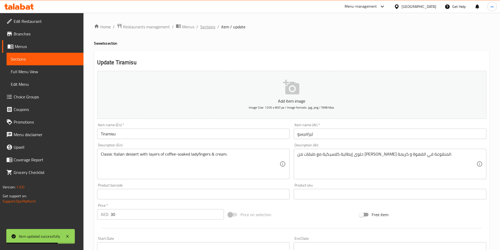
click at [205, 27] on span "Sections" at bounding box center [207, 27] width 15 height 6
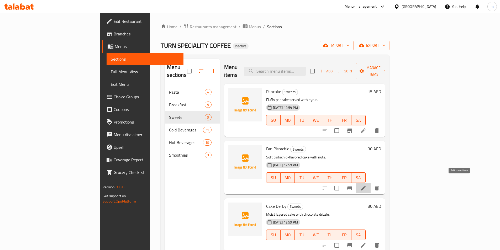
click at [367, 185] on icon at bounding box center [363, 188] width 6 height 6
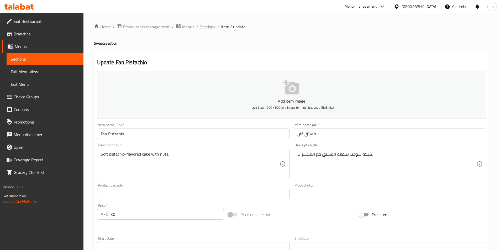
click at [213, 28] on span "Sections" at bounding box center [207, 27] width 15 height 6
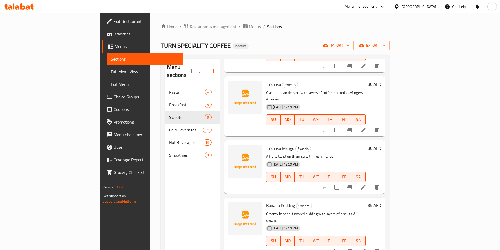
scroll to position [184, 0]
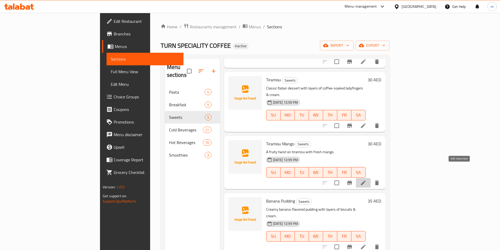
click at [367, 180] on icon at bounding box center [363, 183] width 6 height 6
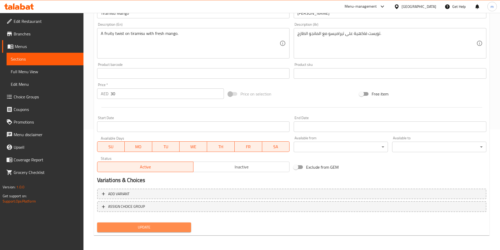
click at [150, 230] on span "Update" at bounding box center [144, 227] width 86 height 7
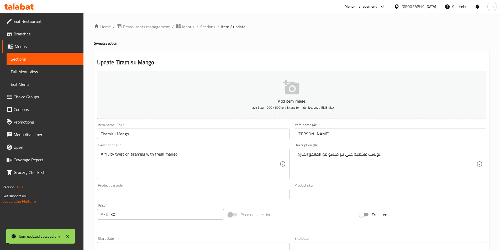
click at [203, 27] on span "Sections" at bounding box center [207, 27] width 15 height 6
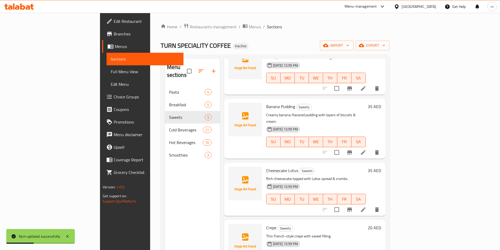
scroll to position [279, 0]
click at [367, 149] on icon at bounding box center [363, 152] width 6 height 6
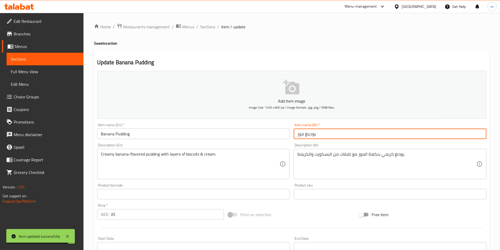
click at [307, 135] on input "بودينغ موز" at bounding box center [390, 134] width 193 height 11
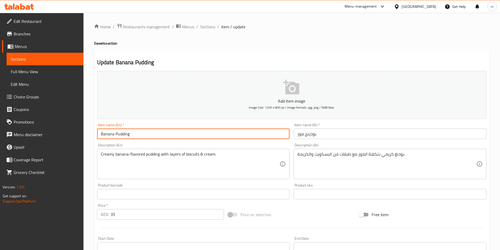
drag, startPoint x: 115, startPoint y: 134, endPoint x: 140, endPoint y: 133, distance: 24.4
click at [140, 133] on input "Banana Pudding" at bounding box center [193, 134] width 193 height 11
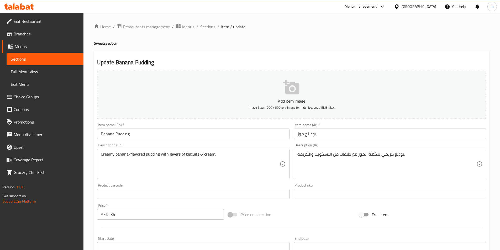
click at [309, 133] on input "بودينج موز" at bounding box center [390, 134] width 193 height 11
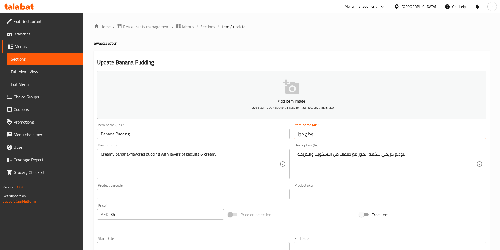
type input "بودنج موز"
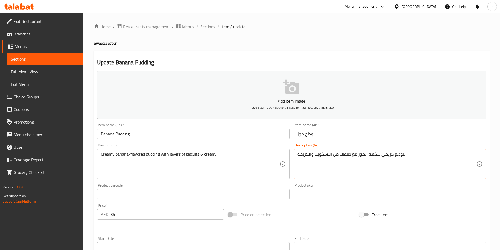
click at [395, 154] on textarea "بودنغ كريمي بنكهة الموز مع طبقات من البسكويت والكريمة." at bounding box center [386, 164] width 179 height 25
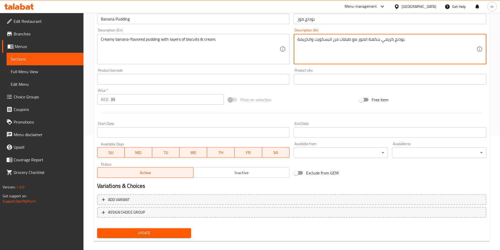
scroll to position [121, 0]
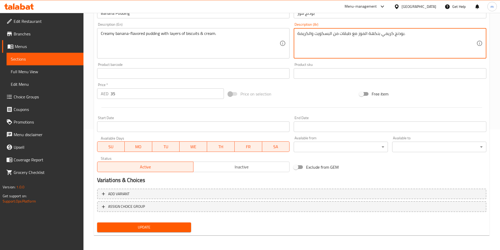
type textarea "بودنج كريمي بنكهة الموز مع طبقات من البسكويت والكريمة."
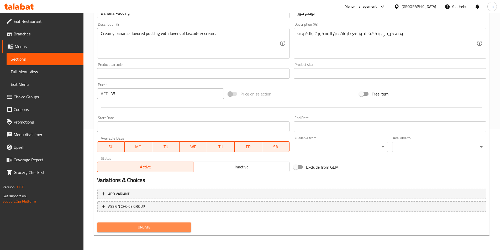
click at [139, 226] on span "Update" at bounding box center [144, 227] width 86 height 7
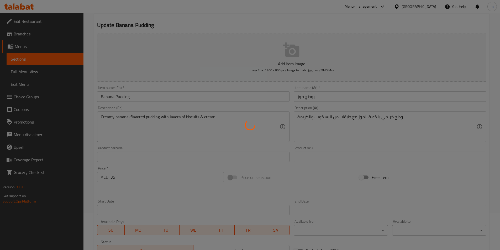
scroll to position [0, 0]
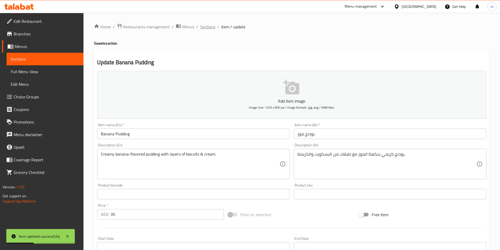
click at [209, 27] on span "Sections" at bounding box center [207, 27] width 15 height 6
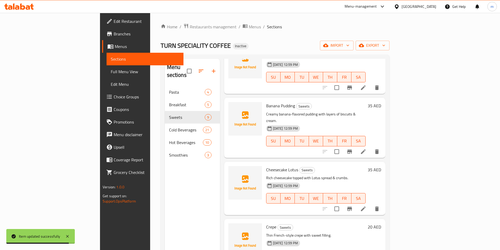
scroll to position [26, 0]
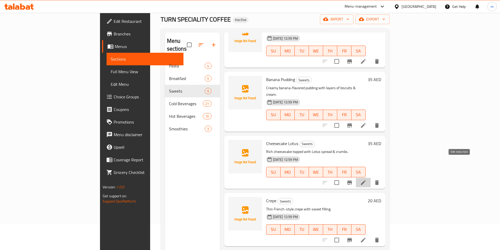
click at [367, 180] on icon at bounding box center [363, 183] width 6 height 6
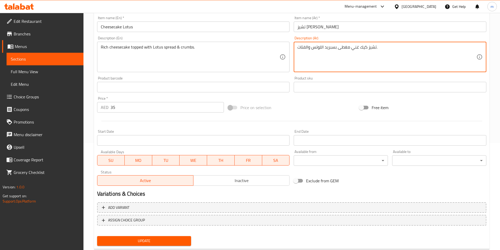
scroll to position [121, 0]
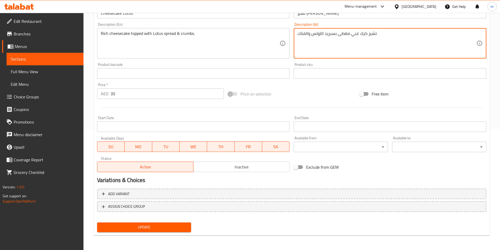
type textarea "تشيز كيك غني مغطى بسبريد اللوتس والفتات."
click at [172, 225] on span "Update" at bounding box center [144, 227] width 86 height 7
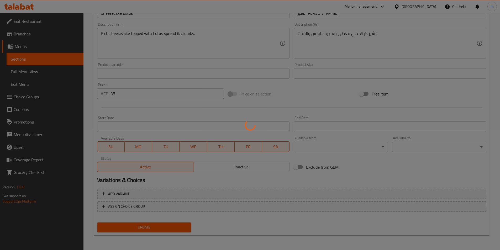
scroll to position [0, 0]
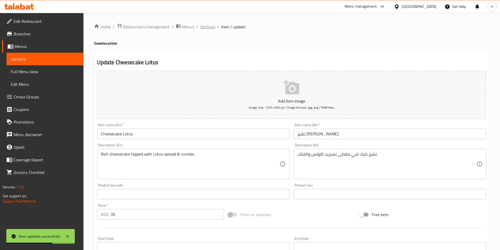
click at [211, 29] on span "Sections" at bounding box center [207, 27] width 15 height 6
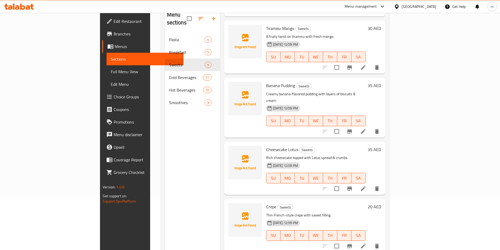
scroll to position [279, 0]
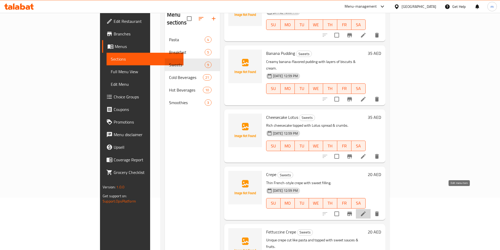
click at [367, 211] on icon at bounding box center [363, 214] width 6 height 6
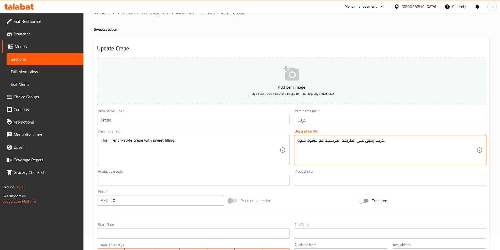
scroll to position [26, 0]
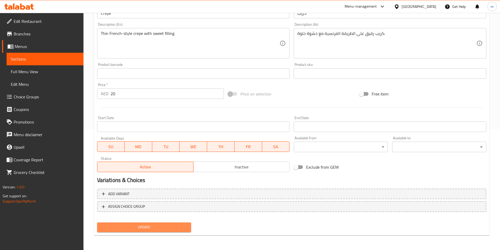
click at [158, 227] on span "Update" at bounding box center [144, 227] width 86 height 7
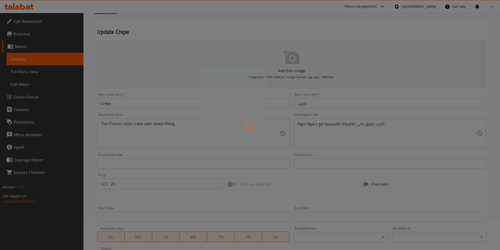
scroll to position [0, 0]
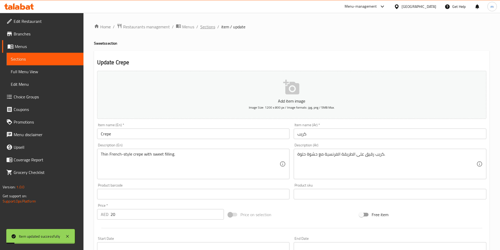
click at [208, 24] on span "Sections" at bounding box center [207, 27] width 15 height 6
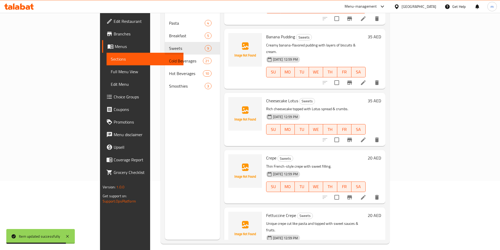
scroll to position [74, 0]
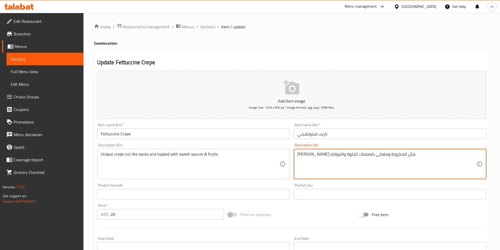
drag, startPoint x: 326, startPoint y: 154, endPoint x: 338, endPoint y: 155, distance: 12.1
click at [338, 155] on textarea "كريب فريد مقطوع مثل المكرونة ومغطى بالصلصات الحلوة والفواكه." at bounding box center [386, 164] width 179 height 25
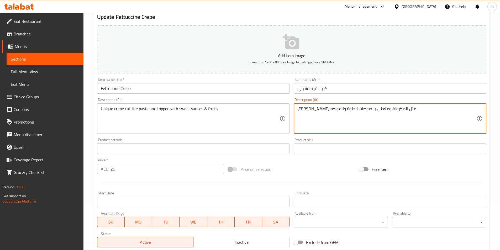
scroll to position [121, 0]
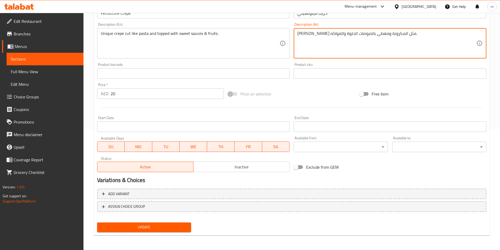
type textarea "[PERSON_NAME] مثل المكرونة ومغطى بالصوصات الحلوة والفواكه."
click at [161, 227] on span "Update" at bounding box center [144, 227] width 86 height 7
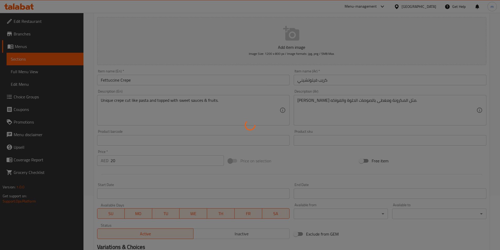
scroll to position [0, 0]
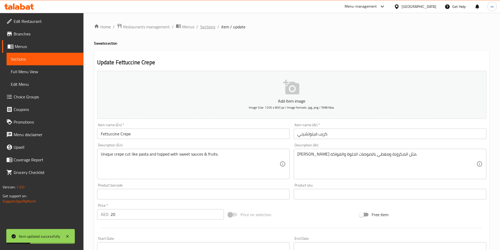
click at [211, 29] on span "Sections" at bounding box center [207, 27] width 15 height 6
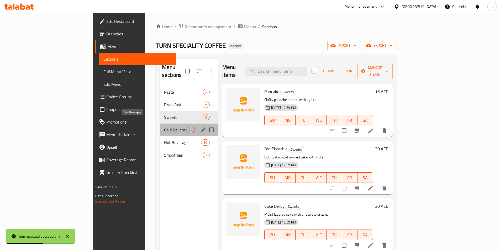
click at [164, 127] on span "Cold Beverages" at bounding box center [175, 130] width 22 height 6
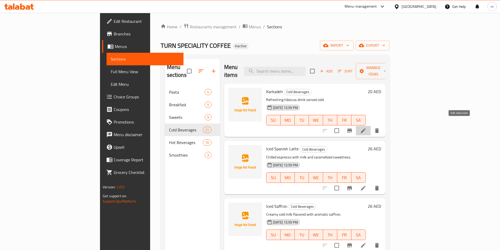
click at [367, 128] on icon at bounding box center [363, 131] width 6 height 6
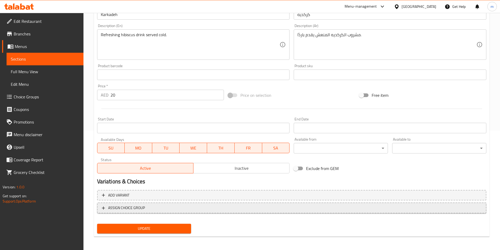
scroll to position [121, 0]
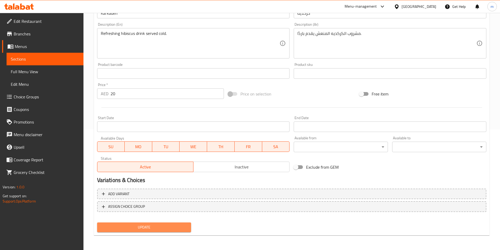
click at [157, 230] on span "Update" at bounding box center [144, 227] width 86 height 7
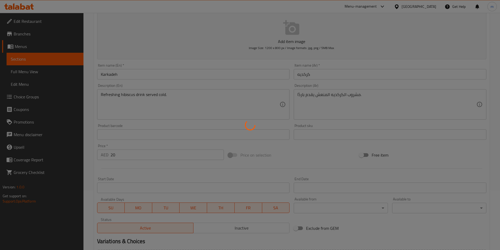
scroll to position [0, 0]
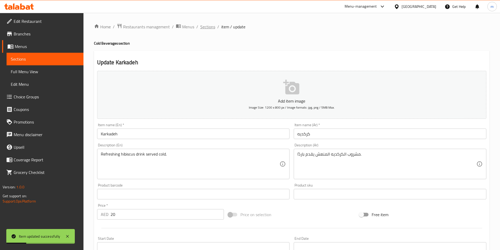
click at [210, 25] on span "Sections" at bounding box center [207, 27] width 15 height 6
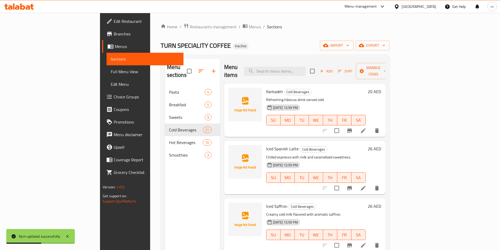
click at [366, 186] on icon at bounding box center [363, 188] width 5 height 5
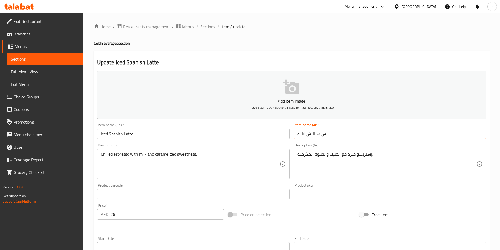
drag, startPoint x: 297, startPoint y: 135, endPoint x: 379, endPoint y: 139, distance: 82.3
click at [379, 139] on div "Item name (Ar)   * ايس سبانيش لاتيه Item name (Ar) *" at bounding box center [390, 131] width 197 height 20
click at [132, 136] on input "Iced Spanish Latte" at bounding box center [193, 134] width 193 height 11
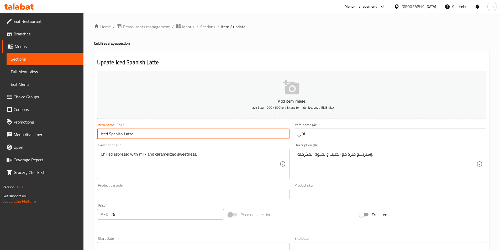
click at [132, 136] on input "Iced Spanish Latte" at bounding box center [193, 134] width 193 height 11
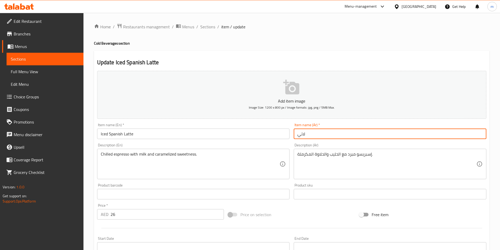
click at [314, 138] on input "لاتي" at bounding box center [390, 134] width 193 height 11
type input "لاتية اسباني مثلج"
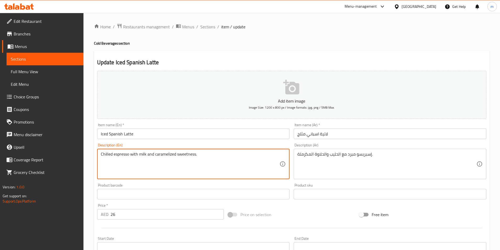
click at [110, 155] on textarea "Chilled espresso with milk and caramelized sweetness." at bounding box center [190, 164] width 179 height 25
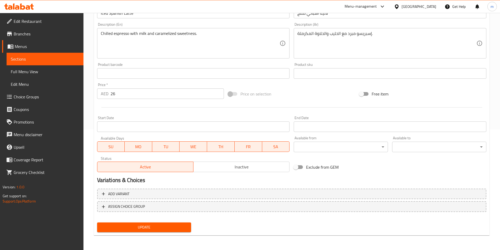
scroll to position [68, 0]
click at [139, 229] on span "Update" at bounding box center [144, 227] width 86 height 7
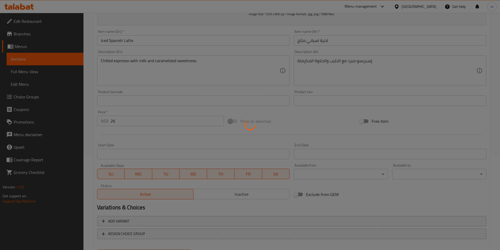
scroll to position [0, 0]
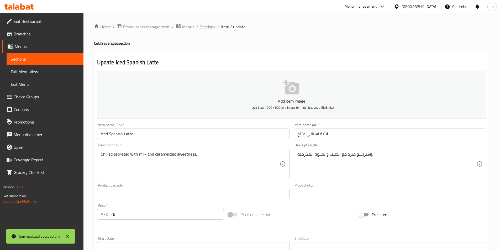
click at [207, 25] on span "Sections" at bounding box center [207, 27] width 15 height 6
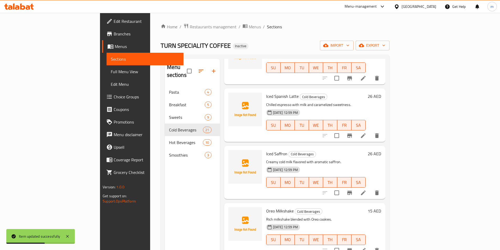
scroll to position [79, 0]
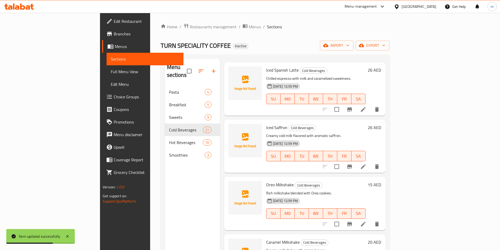
click at [367, 164] on icon at bounding box center [363, 167] width 6 height 6
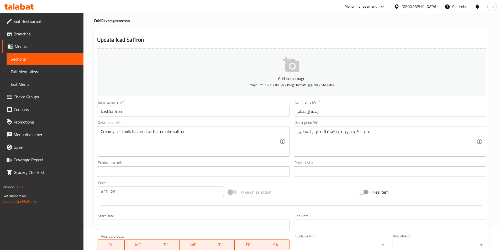
scroll to position [79, 0]
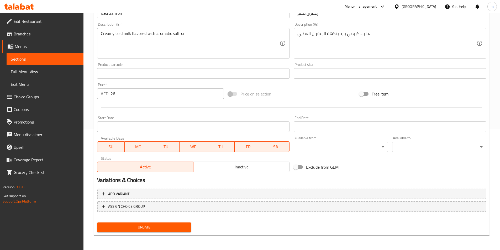
click at [152, 225] on span "Update" at bounding box center [144, 227] width 86 height 7
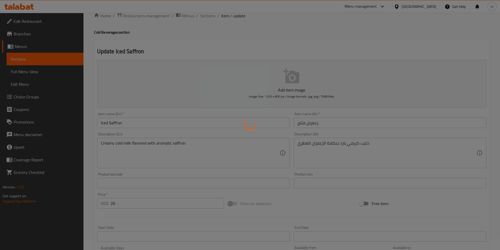
scroll to position [0, 0]
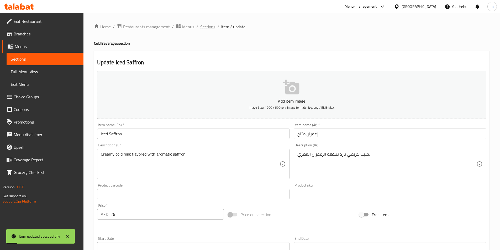
click at [213, 30] on span "Sections" at bounding box center [207, 27] width 15 height 6
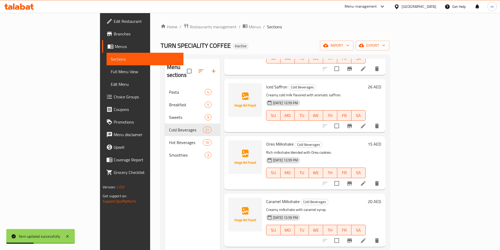
scroll to position [131, 0]
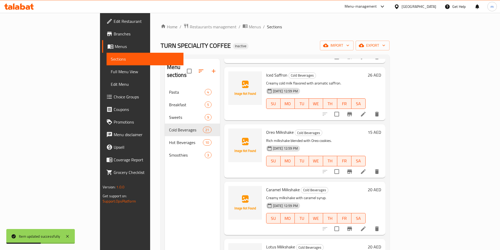
click at [371, 167] on li at bounding box center [363, 171] width 15 height 9
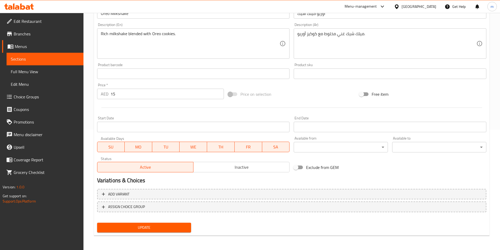
scroll to position [121, 0]
click at [172, 227] on span "Update" at bounding box center [144, 227] width 86 height 7
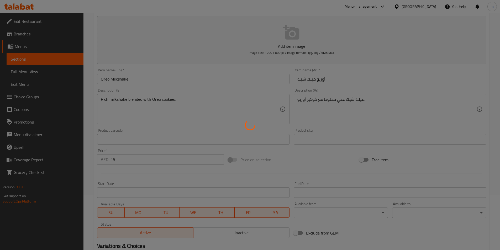
scroll to position [0, 0]
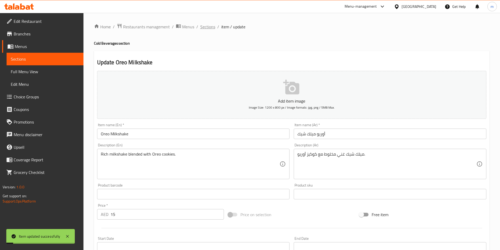
click at [206, 27] on span "Sections" at bounding box center [207, 27] width 15 height 6
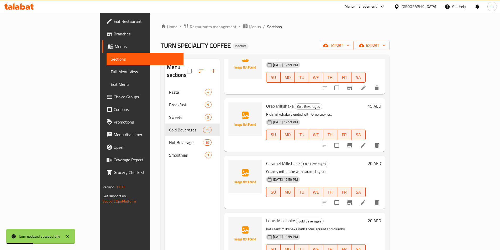
scroll to position [184, 0]
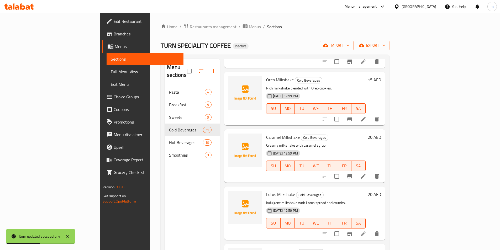
click at [367, 173] on icon at bounding box center [363, 176] width 6 height 6
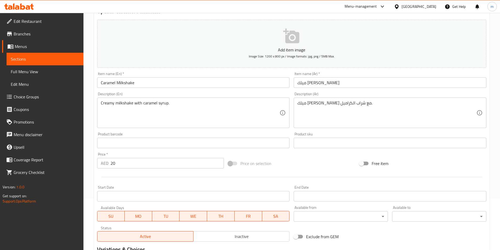
scroll to position [105, 0]
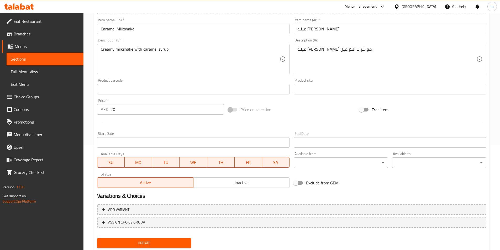
click at [150, 240] on button "Update" at bounding box center [144, 243] width 94 height 10
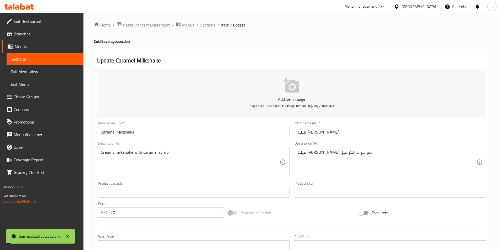
scroll to position [0, 0]
click at [207, 28] on span "Sections" at bounding box center [207, 27] width 15 height 6
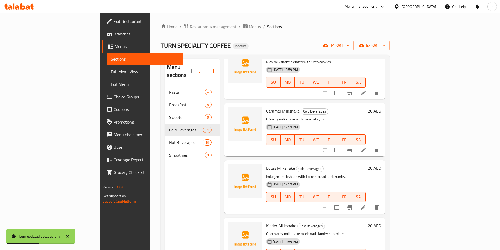
scroll to position [236, 0]
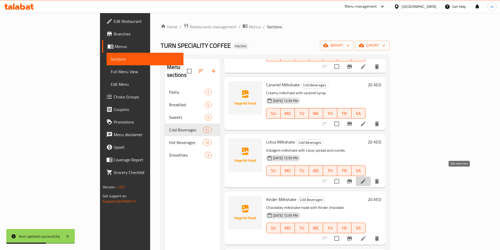
click at [367, 178] on icon at bounding box center [363, 181] width 6 height 6
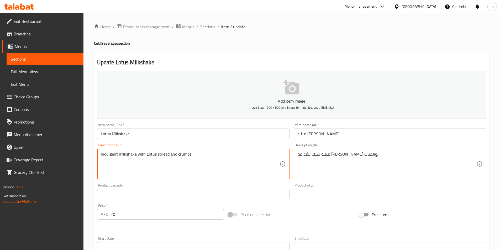
click at [109, 157] on textarea "Indulgent milkshake with Lotus spread and crumbs." at bounding box center [190, 164] width 179 height 25
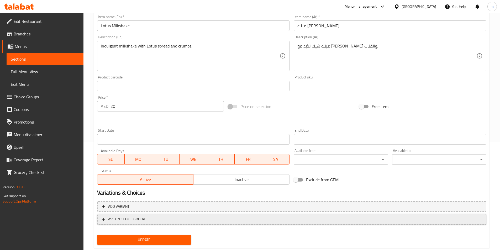
scroll to position [121, 0]
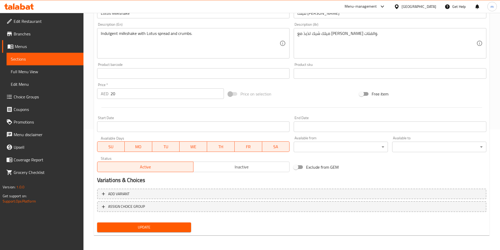
click at [168, 227] on span "Update" at bounding box center [144, 227] width 86 height 7
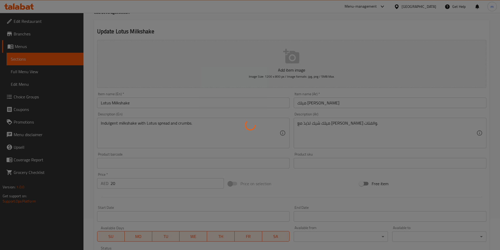
scroll to position [0, 0]
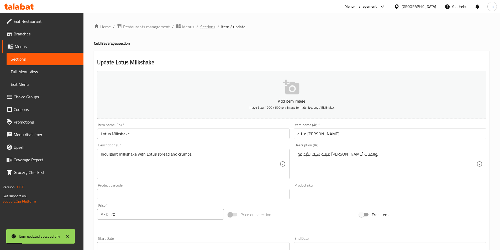
click at [209, 29] on span "Sections" at bounding box center [207, 27] width 15 height 6
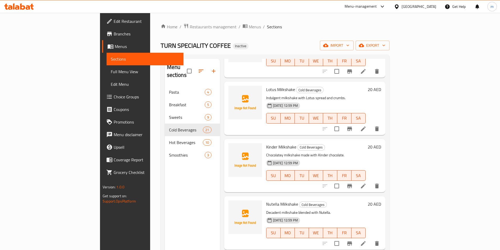
scroll to position [236, 0]
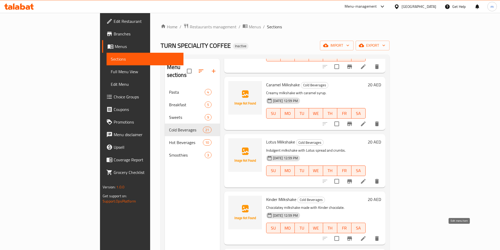
click at [366, 236] on icon at bounding box center [363, 238] width 5 height 5
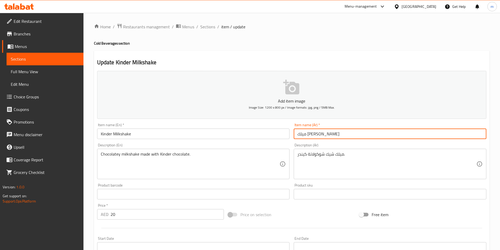
click at [348, 131] on input "ميلك [PERSON_NAME]" at bounding box center [390, 134] width 193 height 11
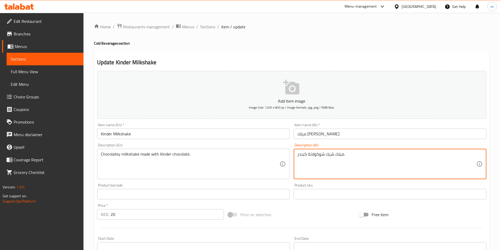
drag, startPoint x: 304, startPoint y: 156, endPoint x: 504, endPoint y: 169, distance: 200.7
click at [500, 169] on html "​ Menu-management United Arab Emirates Get Help m Edit Restaurant Branches Menu…" at bounding box center [250, 125] width 500 height 250
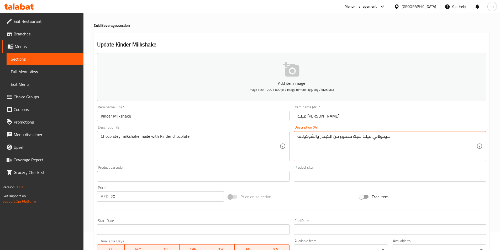
scroll to position [26, 0]
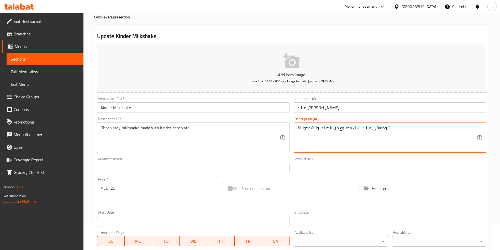
click at [320, 130] on textarea "شوكولاتي ميلك شيك مصنوع من الكيندر والشوكولاتة" at bounding box center [386, 138] width 179 height 25
drag, startPoint x: 327, startPoint y: 130, endPoint x: 322, endPoint y: 129, distance: 5.0
click at [322, 129] on textarea "شوكولاتي ميلك شيك مصنوع من الكيندر الشوكولاتة" at bounding box center [386, 138] width 179 height 25
click at [315, 129] on textarea "شوكولاتي ميلك شيك مصنوع من الكيندر الشوكولاتة" at bounding box center [386, 138] width 179 height 25
click at [325, 129] on textarea "شوكولاتي ميلك شيك مصنوع من الكيندر شوكولاتة" at bounding box center [386, 138] width 179 height 25
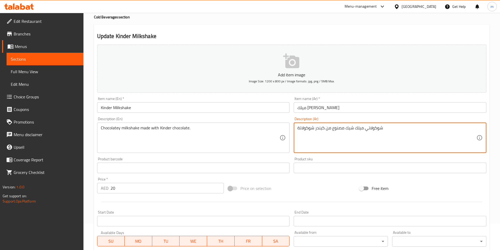
drag, startPoint x: 298, startPoint y: 129, endPoint x: 314, endPoint y: 131, distance: 16.4
click at [314, 131] on textarea "شوكولاتي ميلك شيك مصنوع من كيندر شوكولاتة" at bounding box center [386, 138] width 179 height 25
click at [325, 130] on textarea "شوكولاتي ميلك شيك مصنوع منشوكولاتة كيندر" at bounding box center [386, 138] width 179 height 25
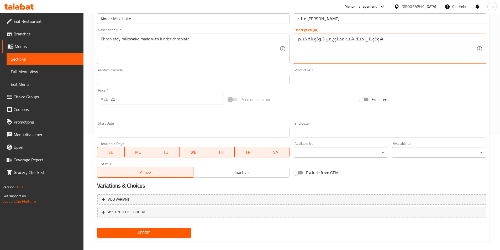
scroll to position [121, 0]
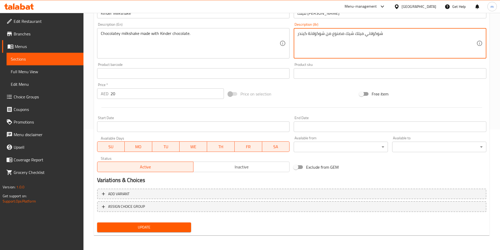
type textarea "شوكولاتي ميلك شيك مصنوع من شوكولاتة كيندر"
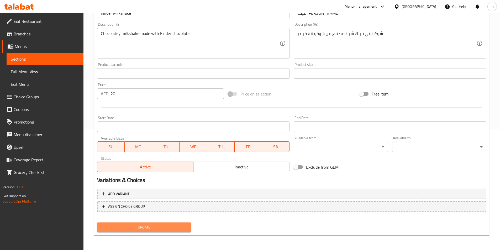
click at [182, 227] on span "Update" at bounding box center [144, 227] width 86 height 7
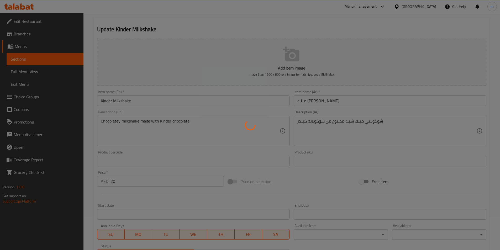
scroll to position [0, 0]
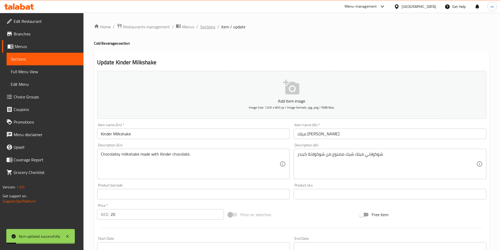
click at [208, 28] on span "Sections" at bounding box center [207, 27] width 15 height 6
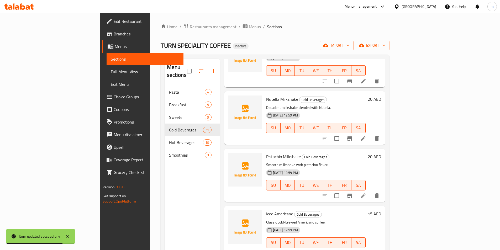
scroll to position [315, 0]
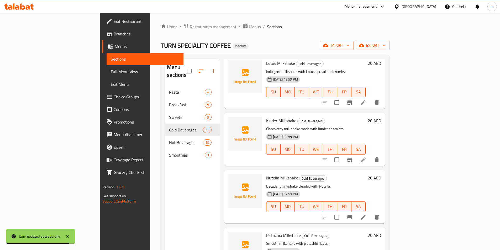
click at [367, 214] on icon at bounding box center [363, 217] width 6 height 6
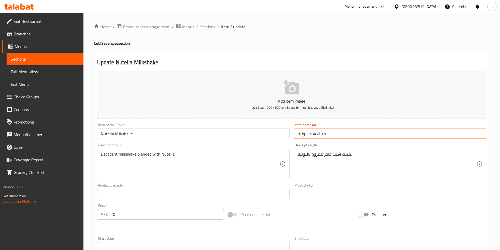
click at [343, 139] on input "ميلك شيك نوتيلا" at bounding box center [390, 134] width 193 height 11
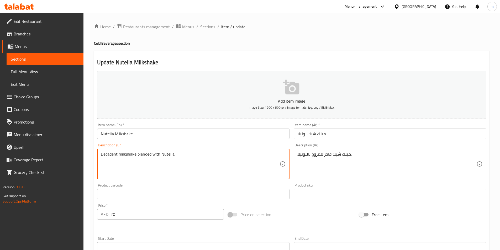
click at [112, 155] on textarea "Decadent milkshake blended with Nutella." at bounding box center [190, 164] width 179 height 25
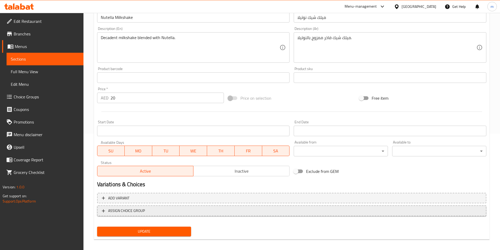
scroll to position [121, 0]
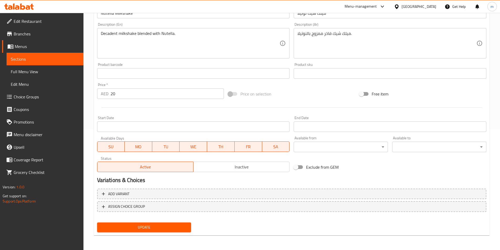
click at [160, 225] on span "Update" at bounding box center [144, 227] width 86 height 7
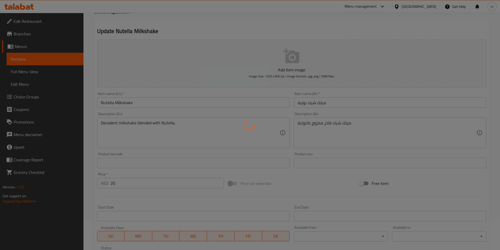
scroll to position [0, 0]
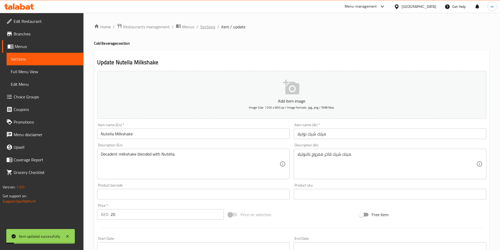
click at [208, 27] on span "Sections" at bounding box center [207, 27] width 15 height 6
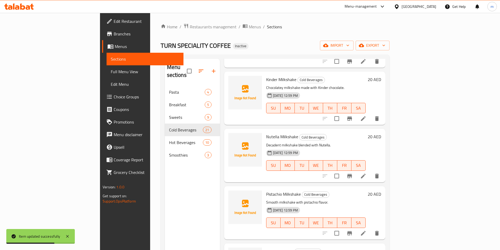
scroll to position [368, 0]
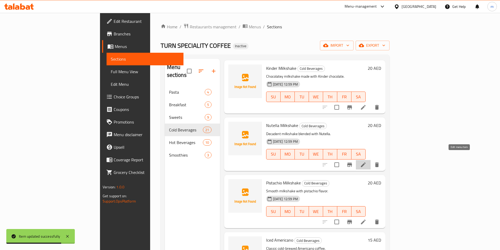
click at [367, 162] on icon at bounding box center [363, 165] width 6 height 6
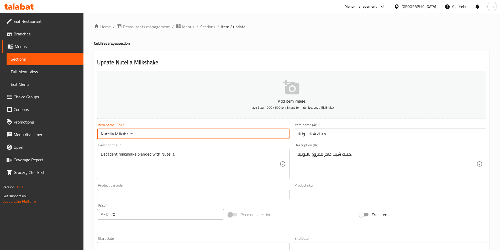
click at [118, 135] on input "Nutella Milkshake" at bounding box center [193, 134] width 193 height 11
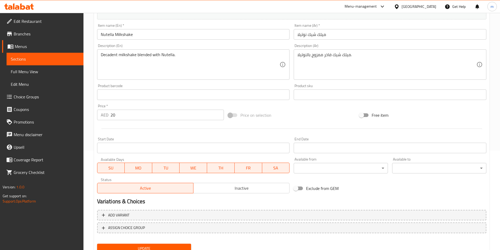
scroll to position [121, 0]
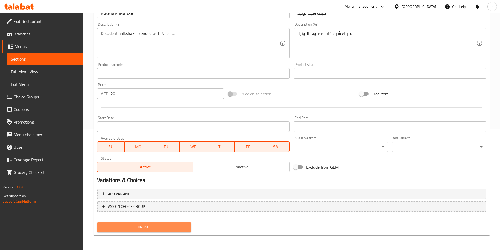
click at [138, 232] on button "Update" at bounding box center [144, 228] width 94 height 10
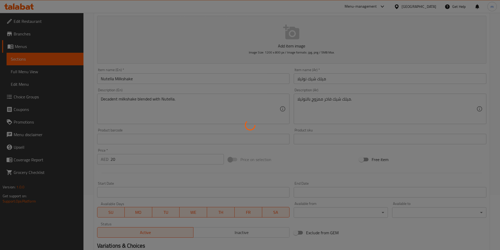
scroll to position [0, 0]
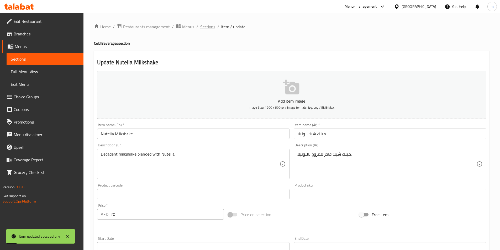
click at [210, 25] on span "Sections" at bounding box center [207, 27] width 15 height 6
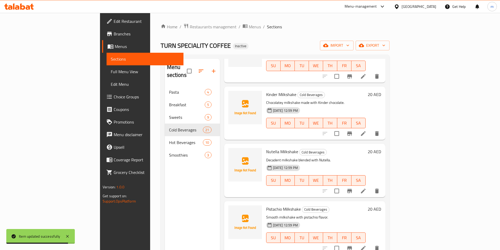
scroll to position [368, 0]
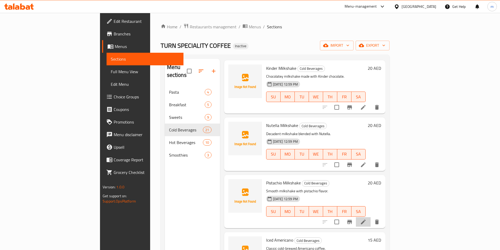
click at [371, 217] on li at bounding box center [363, 221] width 15 height 9
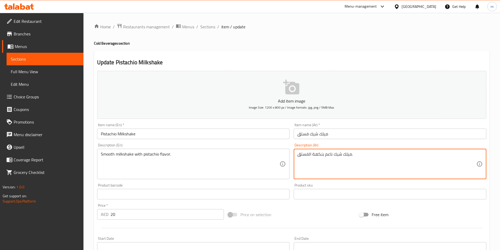
drag, startPoint x: 325, startPoint y: 155, endPoint x: 332, endPoint y: 155, distance: 6.8
click at [332, 155] on textarea "ميلك شيك ناعم بنكهة الفستق." at bounding box center [386, 164] width 179 height 25
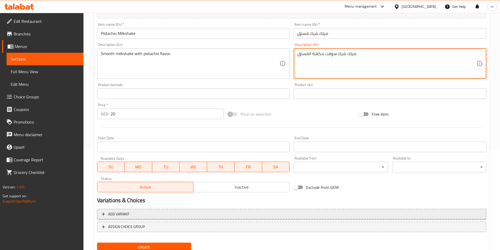
scroll to position [105, 0]
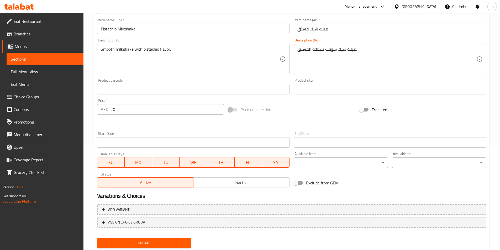
type textarea "ميلك شيك سوفت بنكهة الفستق."
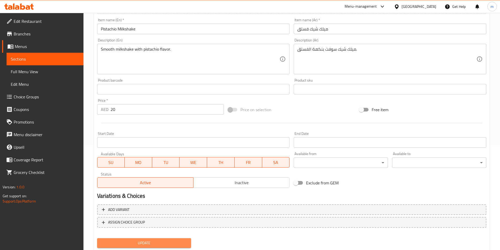
click at [139, 241] on span "Update" at bounding box center [144, 243] width 86 height 7
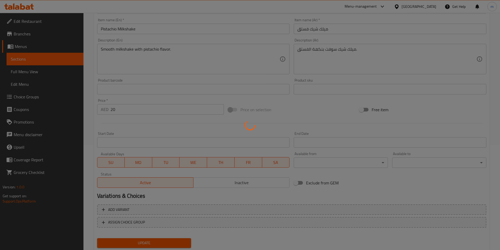
scroll to position [0, 0]
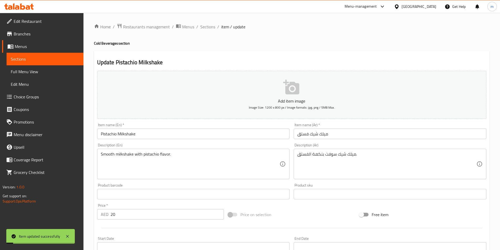
click at [201, 25] on span "Sections" at bounding box center [207, 27] width 15 height 6
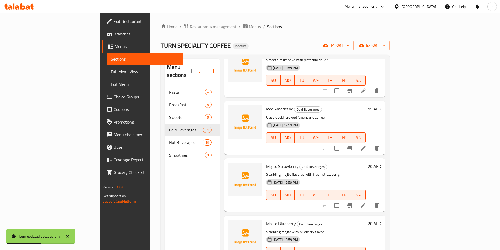
scroll to position [446, 0]
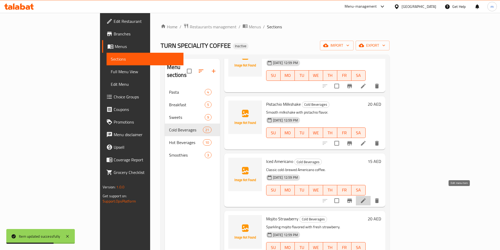
click at [366, 198] on icon at bounding box center [363, 200] width 5 height 5
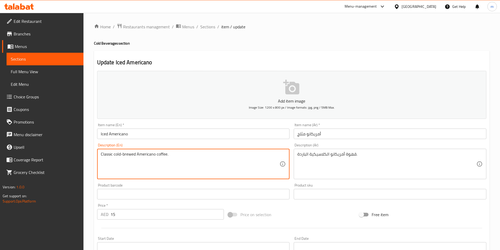
drag, startPoint x: 114, startPoint y: 155, endPoint x: 136, endPoint y: 154, distance: 22.1
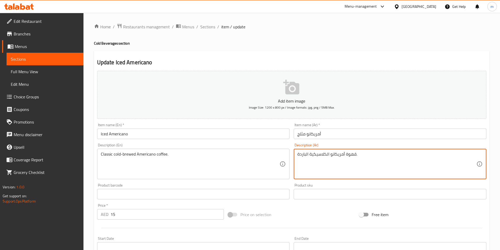
drag, startPoint x: 298, startPoint y: 156, endPoint x: 308, endPoint y: 154, distance: 10.4
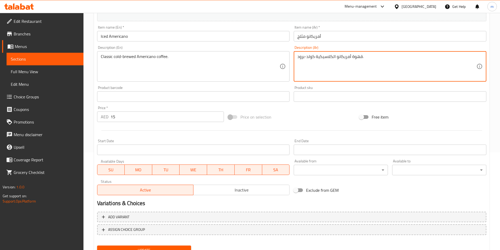
scroll to position [121, 0]
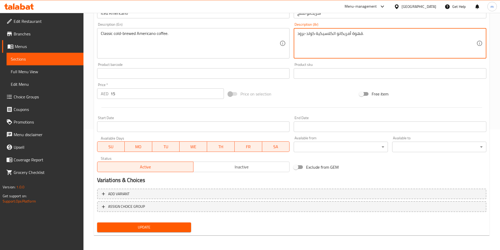
type textarea "قهوة أمريكانو الكلاسيكية كولد-برود."
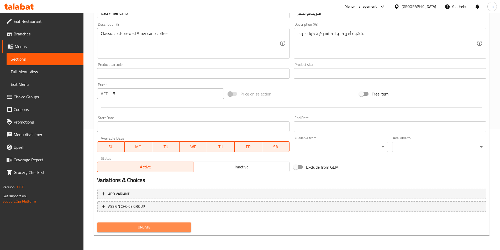
click at [156, 231] on span "Update" at bounding box center [144, 227] width 86 height 7
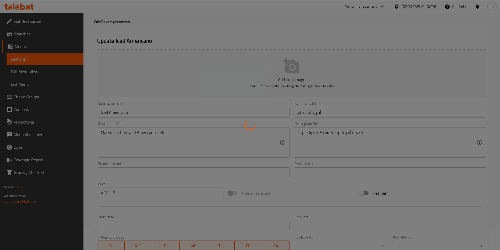
scroll to position [0, 0]
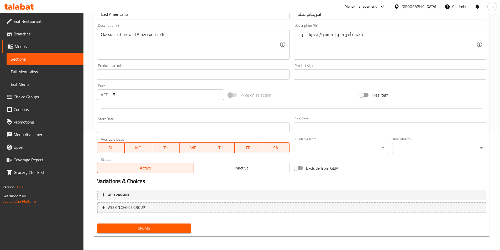
scroll to position [121, 0]
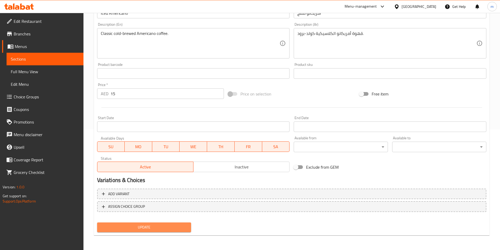
click at [170, 229] on span "Update" at bounding box center [144, 227] width 86 height 7
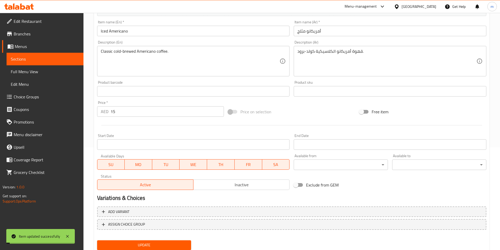
scroll to position [0, 0]
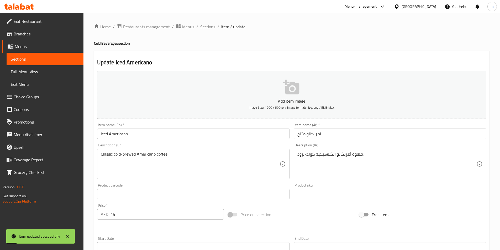
click at [213, 22] on div "Home / Restaurants management / Menus / Sections / item / update Cold Beverages…" at bounding box center [291, 192] width 417 height 358
click at [211, 25] on span "Sections" at bounding box center [207, 27] width 15 height 6
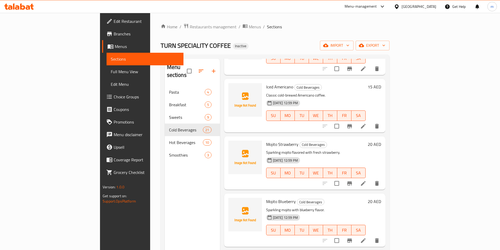
scroll to position [521, 0]
click at [366, 181] on icon at bounding box center [363, 183] width 5 height 5
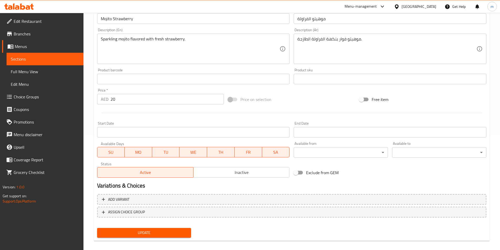
scroll to position [121, 0]
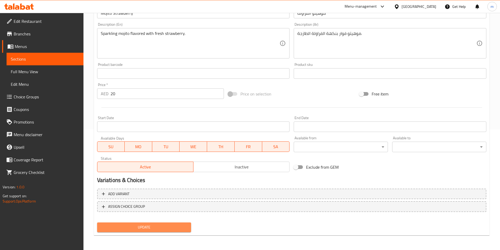
click at [169, 223] on button "Update" at bounding box center [144, 228] width 94 height 10
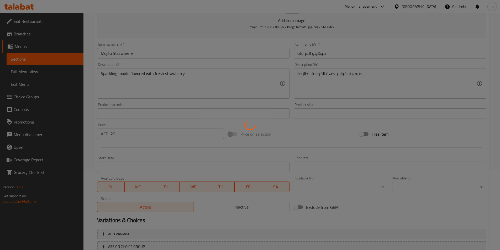
scroll to position [0, 0]
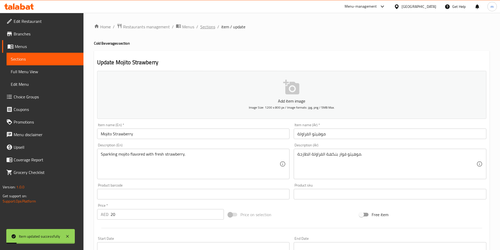
click at [207, 24] on span "Sections" at bounding box center [207, 27] width 15 height 6
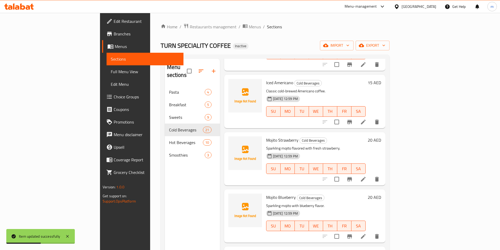
scroll to position [551, 0]
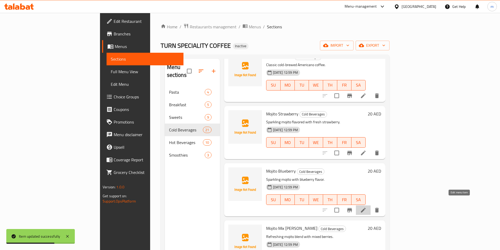
click at [367, 207] on icon at bounding box center [363, 210] width 6 height 6
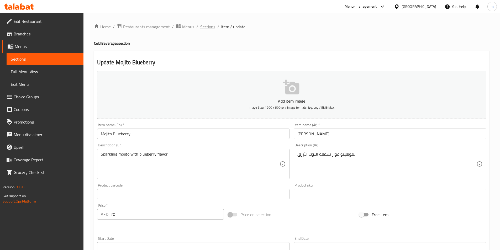
click at [205, 27] on span "Sections" at bounding box center [207, 27] width 15 height 6
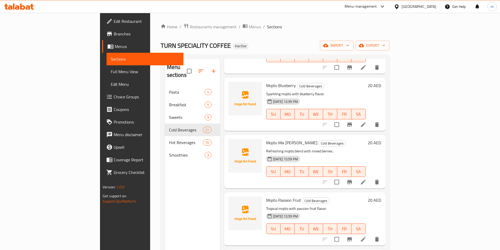
scroll to position [604, 0]
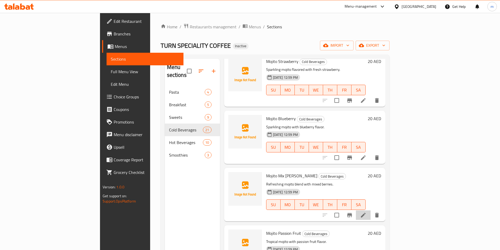
click at [371, 211] on li at bounding box center [363, 215] width 15 height 9
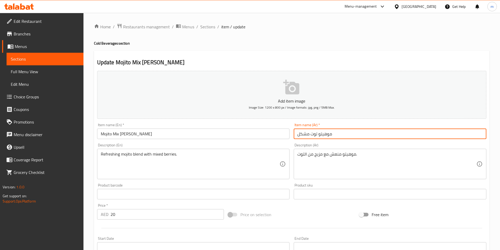
drag, startPoint x: 298, startPoint y: 135, endPoint x: 309, endPoint y: 137, distance: 11.4
click at [309, 137] on input "موهيتو توت مشكل" at bounding box center [390, 134] width 193 height 11
click at [305, 135] on input "موهيتو توت" at bounding box center [390, 134] width 193 height 11
type input "موهيتو ميكس توت"
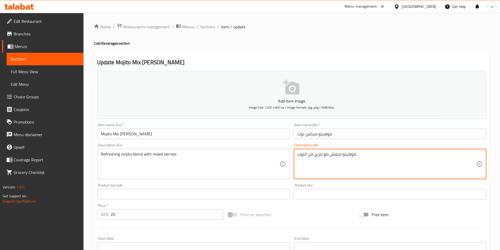
drag, startPoint x: 309, startPoint y: 156, endPoint x: 322, endPoint y: 161, distance: 14.3
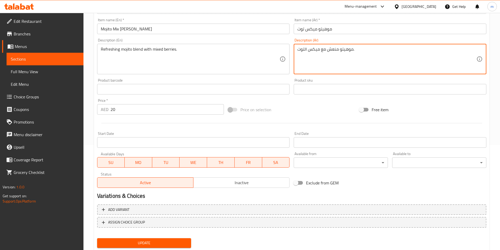
scroll to position [121, 0]
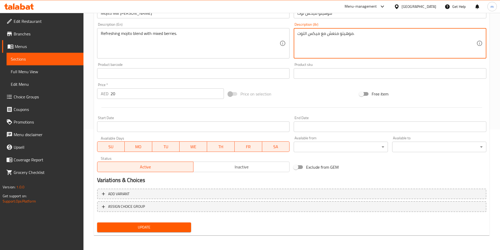
type textarea "موهيتو منعش مع ميكس التوت."
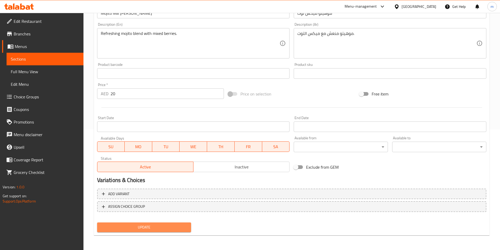
click at [152, 231] on button "Update" at bounding box center [144, 228] width 94 height 10
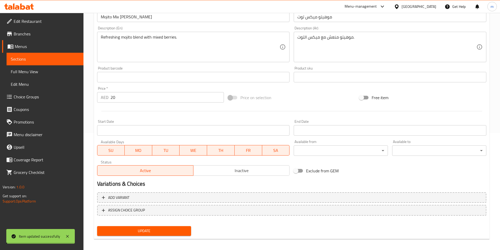
scroll to position [0, 0]
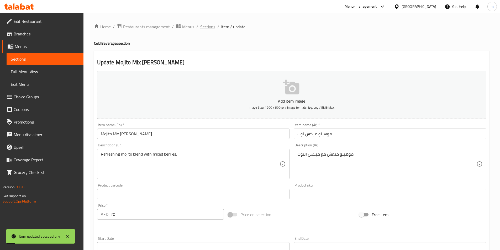
click at [211, 28] on span "Sections" at bounding box center [207, 27] width 15 height 6
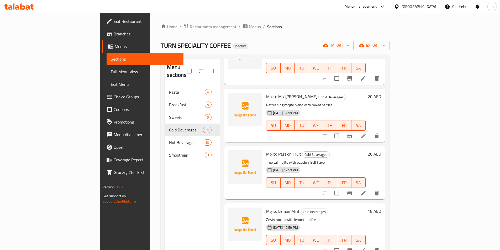
scroll to position [683, 0]
click at [371, 189] on li at bounding box center [363, 193] width 15 height 9
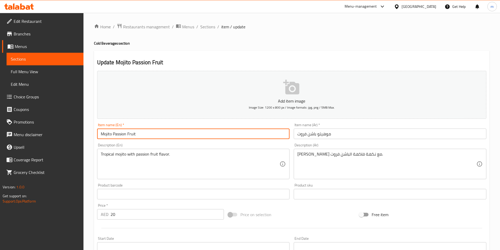
drag, startPoint x: 113, startPoint y: 135, endPoint x: 137, endPoint y: 136, distance: 24.2
click at [137, 136] on input "Mojito Passion Fruit" at bounding box center [193, 134] width 193 height 11
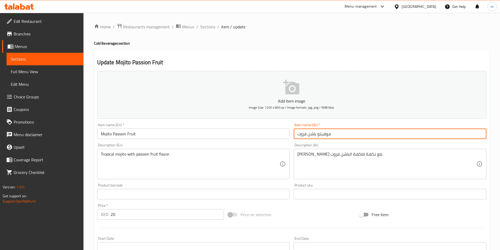
drag, startPoint x: 297, startPoint y: 134, endPoint x: 317, endPoint y: 136, distance: 20.0
click at [317, 136] on input "موهيتو باشن فروت" at bounding box center [390, 134] width 193 height 11
paste input "text"
type input "موهيتو باشون فروت"
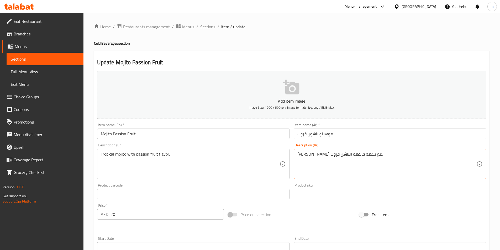
drag, startPoint x: 302, startPoint y: 155, endPoint x: 333, endPoint y: 157, distance: 31.3
paste textarea "باشو"
click at [319, 156] on textarea "[PERSON_NAME] مع نكهةباشون فروت." at bounding box center [386, 164] width 179 height 25
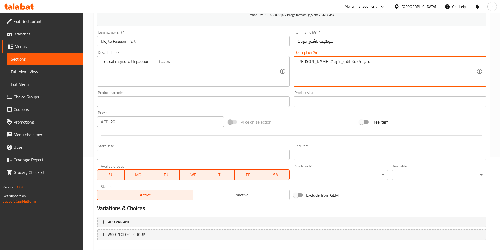
scroll to position [121, 0]
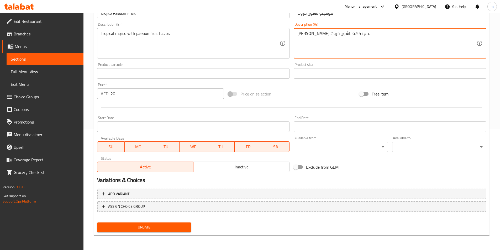
type textarea "[PERSON_NAME] مع نكهة باشون فروت."
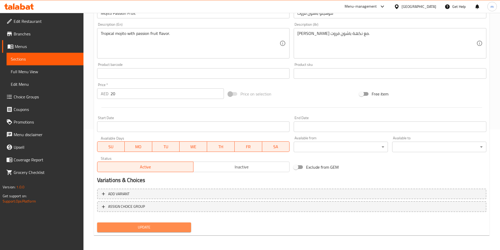
click at [159, 224] on span "Update" at bounding box center [144, 227] width 86 height 7
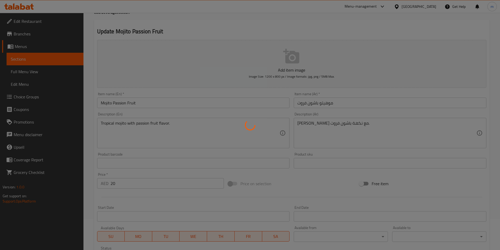
scroll to position [0, 0]
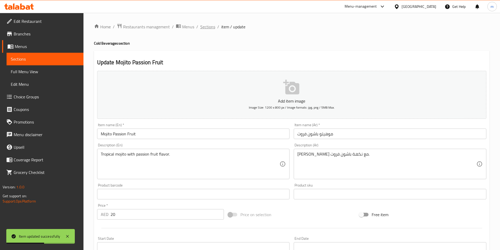
click at [211, 26] on span "Sections" at bounding box center [207, 27] width 15 height 6
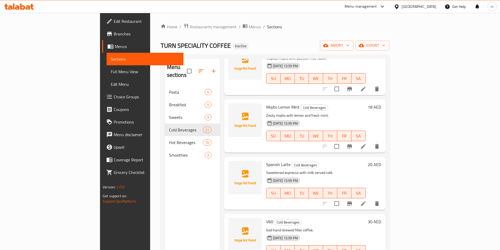
scroll to position [788, 0]
click at [366, 144] on icon at bounding box center [363, 146] width 5 height 5
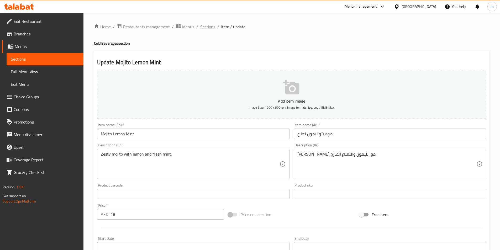
click at [205, 27] on span "Sections" at bounding box center [207, 27] width 15 height 6
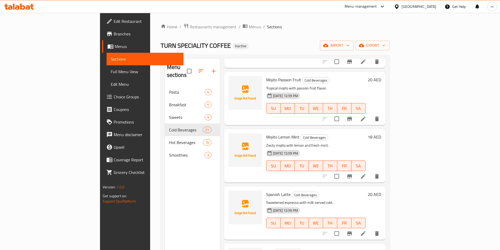
scroll to position [784, 0]
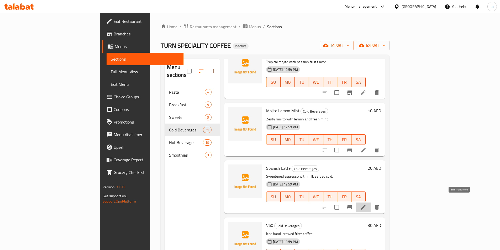
click at [366, 205] on icon at bounding box center [363, 207] width 5 height 5
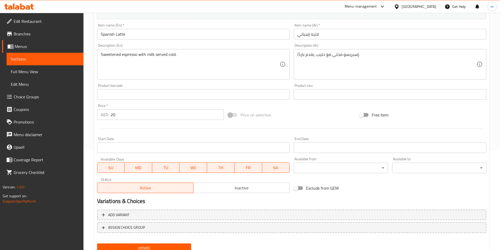
scroll to position [121, 0]
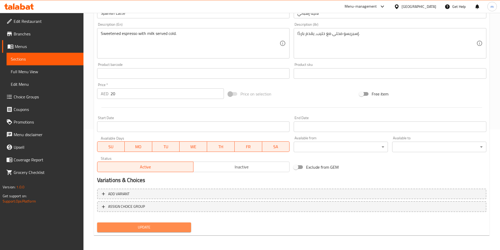
click at [160, 230] on span "Update" at bounding box center [144, 227] width 86 height 7
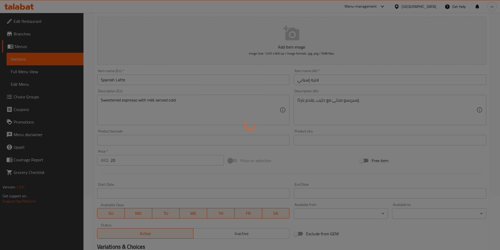
scroll to position [0, 0]
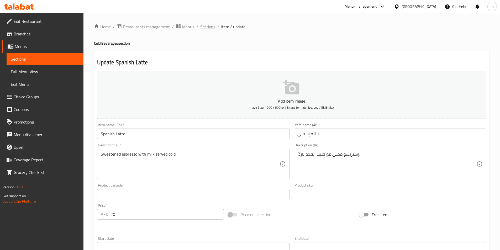
click at [213, 27] on span "Sections" at bounding box center [207, 27] width 15 height 6
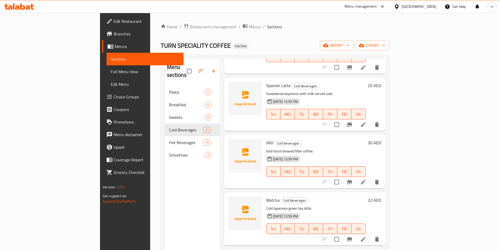
scroll to position [893, 0]
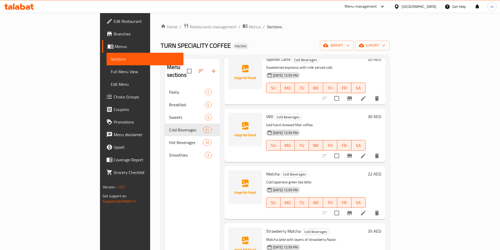
click at [371, 151] on li at bounding box center [363, 155] width 15 height 9
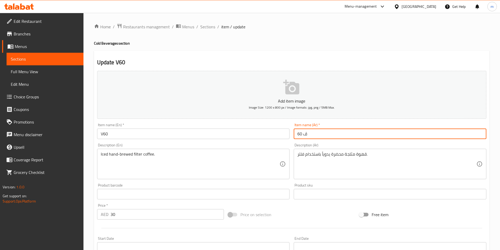
drag, startPoint x: 304, startPoint y: 135, endPoint x: 310, endPoint y: 132, distance: 6.5
click at [310, 132] on input "ڤ 60" at bounding box center [390, 134] width 193 height 11
type input "في 60"
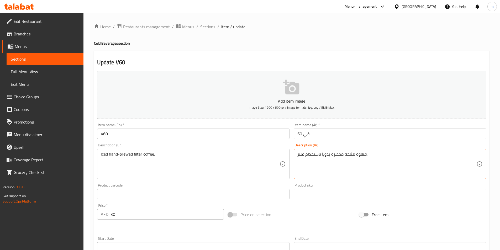
drag, startPoint x: 298, startPoint y: 154, endPoint x: 321, endPoint y: 156, distance: 23.4
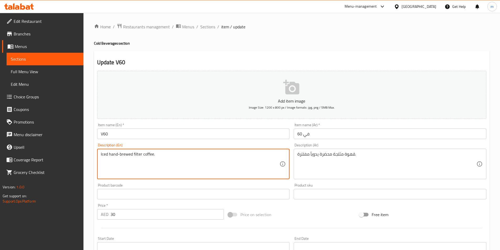
drag, startPoint x: 108, startPoint y: 154, endPoint x: 132, endPoint y: 155, distance: 23.9
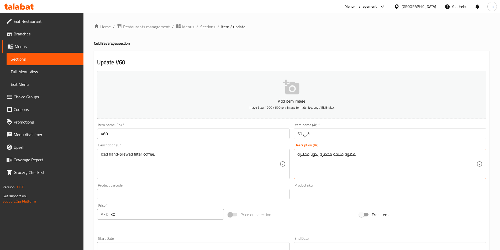
drag, startPoint x: 310, startPoint y: 153, endPoint x: 331, endPoint y: 157, distance: 21.3
click at [314, 156] on textarea "قهوة مثلجة هاند برود مفلترة." at bounding box center [386, 164] width 179 height 25
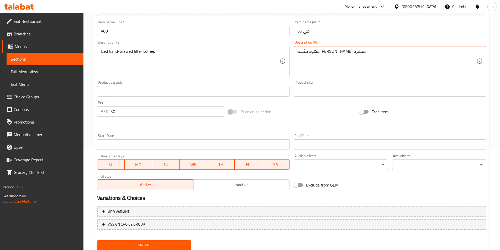
scroll to position [121, 0]
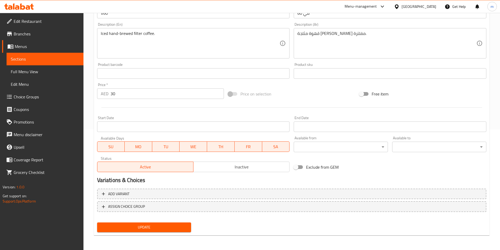
drag, startPoint x: 162, startPoint y: 227, endPoint x: 273, endPoint y: 85, distance: 180.3
click at [265, 96] on div "Add item image Image Size: 1200 x 800 px / Image formats: jpg, png / 5MB Max. I…" at bounding box center [292, 91] width 394 height 286
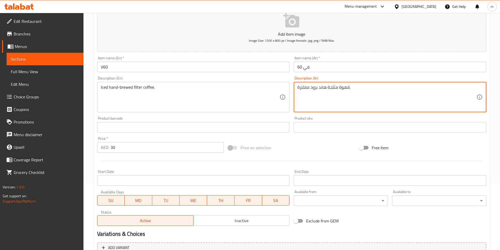
scroll to position [68, 0]
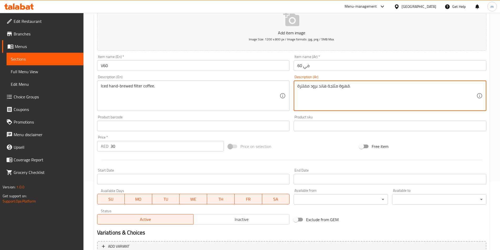
type textarea "قهوة مثلجة هاند برود مفلترة."
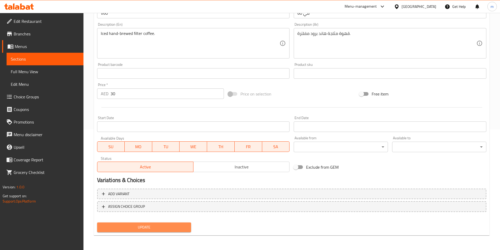
click at [145, 229] on span "Update" at bounding box center [144, 227] width 86 height 7
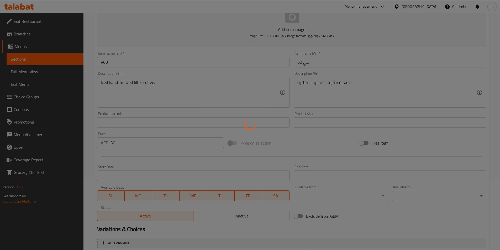
scroll to position [0, 0]
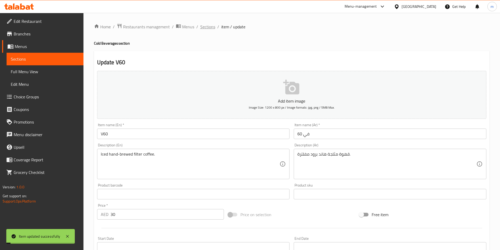
click at [209, 28] on span "Sections" at bounding box center [207, 27] width 15 height 6
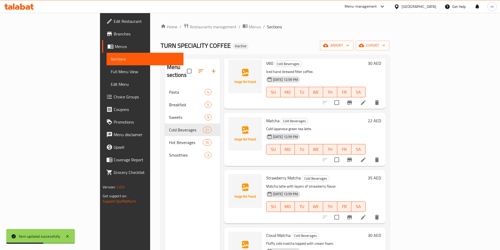
scroll to position [968, 0]
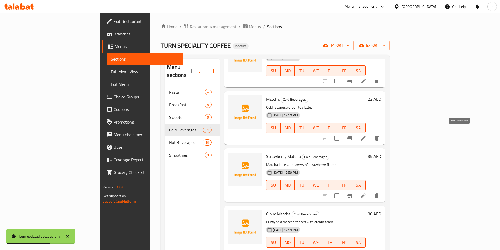
click at [366, 136] on icon at bounding box center [363, 138] width 5 height 5
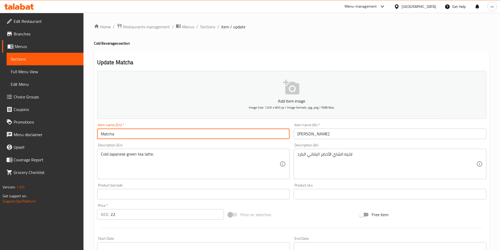
drag, startPoint x: 126, startPoint y: 136, endPoint x: 123, endPoint y: 133, distance: 3.5
click at [123, 133] on input "Matcha" at bounding box center [193, 134] width 193 height 11
drag, startPoint x: 121, startPoint y: 134, endPoint x: 97, endPoint y: 139, distance: 24.5
click at [97, 139] on div "Item name (En)   * Matcha Item name (En) *" at bounding box center [193, 131] width 197 height 20
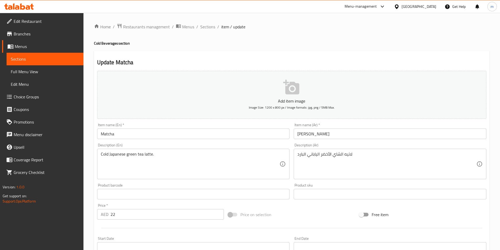
click at [93, 148] on div "Home / Restaurants management / Menus / Sections / item / update Cold Beverages…" at bounding box center [291, 192] width 417 height 358
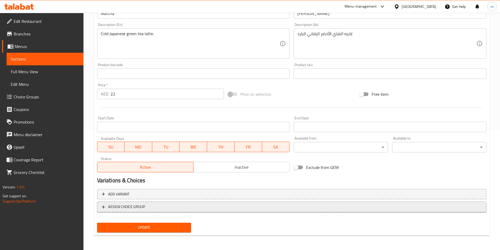
scroll to position [121, 0]
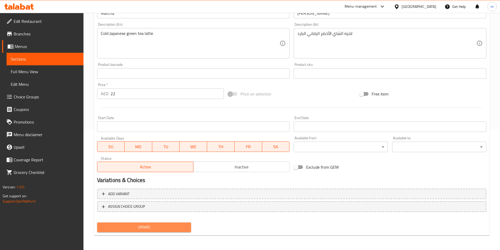
click at [141, 224] on span "Update" at bounding box center [144, 227] width 86 height 7
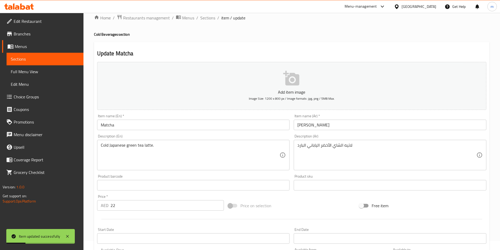
scroll to position [0, 0]
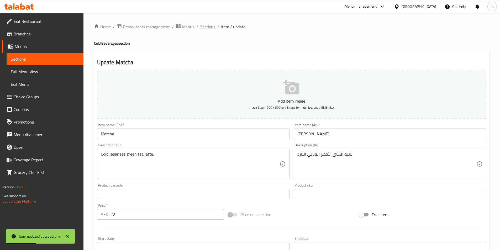
click at [208, 24] on span "Sections" at bounding box center [207, 27] width 15 height 6
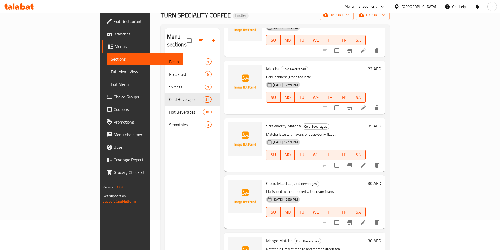
scroll to position [74, 0]
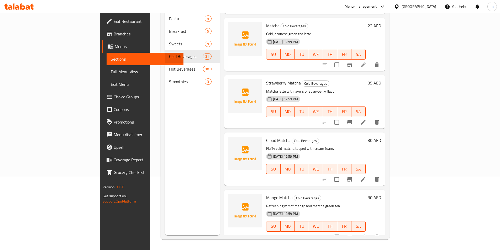
click at [371, 118] on li at bounding box center [363, 122] width 15 height 9
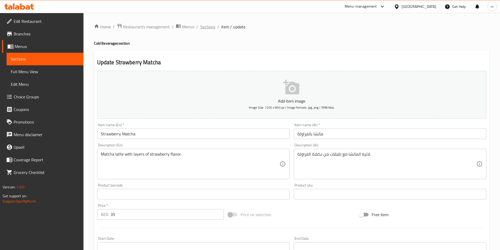
click at [207, 28] on span "Sections" at bounding box center [207, 27] width 15 height 6
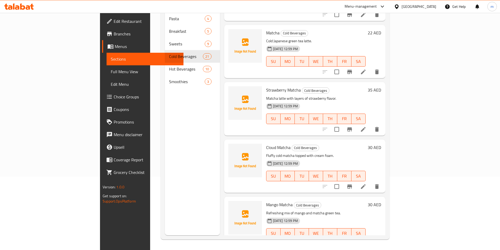
scroll to position [968, 0]
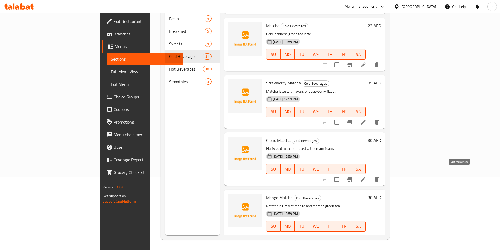
click at [367, 176] on icon at bounding box center [363, 179] width 6 height 6
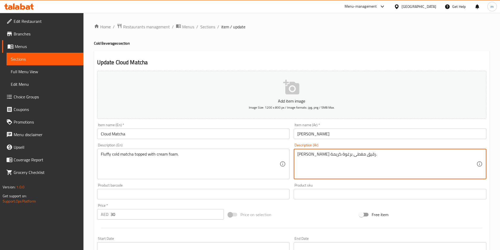
drag, startPoint x: 334, startPoint y: 155, endPoint x: 344, endPoint y: 158, distance: 10.5
drag, startPoint x: 310, startPoint y: 154, endPoint x: 319, endPoint y: 156, distance: 9.4
click at [319, 156] on textarea "[PERSON_NAME] فلافي مغطى برغوة كريمة." at bounding box center [386, 164] width 179 height 25
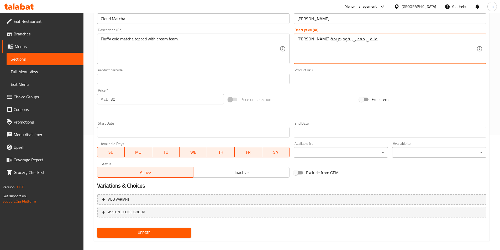
scroll to position [121, 0]
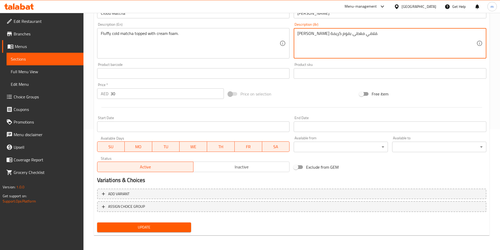
type textarea "[PERSON_NAME] فلافي مغطى بفوم كريمة."
click at [164, 233] on div "Update" at bounding box center [144, 228] width 98 height 14
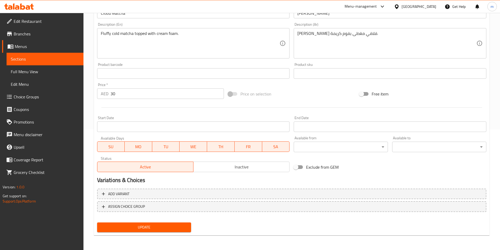
click at [166, 229] on span "Update" at bounding box center [144, 227] width 86 height 7
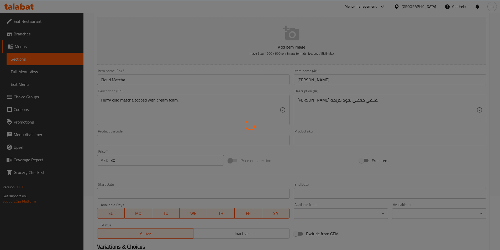
scroll to position [0, 0]
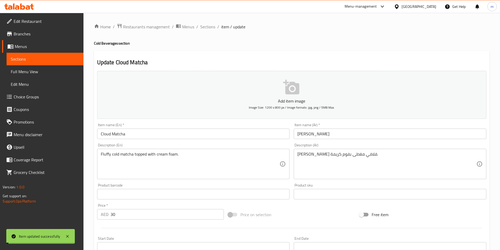
click at [207, 27] on span "Sections" at bounding box center [207, 27] width 15 height 6
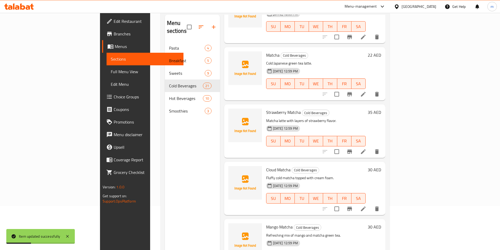
scroll to position [74, 0]
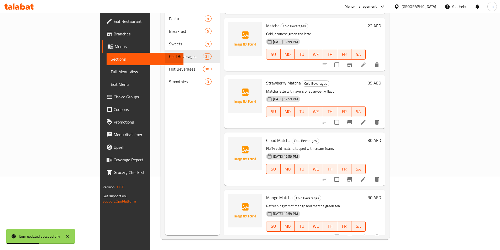
click at [371, 232] on li at bounding box center [363, 236] width 15 height 9
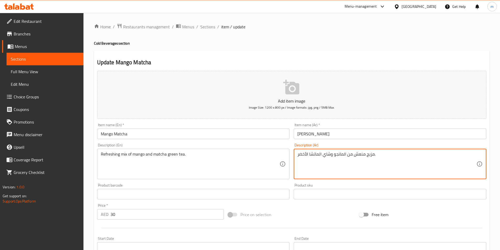
drag, startPoint x: 367, startPoint y: 156, endPoint x: 374, endPoint y: 154, distance: 7.8
drag, startPoint x: 309, startPoint y: 154, endPoint x: 322, endPoint y: 156, distance: 12.5
click at [322, 156] on textarea "ميكس منعش من المانجو وشاي الماتشا الأخضر." at bounding box center [386, 164] width 179 height 25
click at [329, 154] on textarea "ميكس منعش من المانجو والماتشاشاي الأخضر." at bounding box center [386, 164] width 179 height 25
click at [328, 155] on textarea "ميكس منعش من المانجو والماتشاشاي الأخضر." at bounding box center [386, 164] width 179 height 25
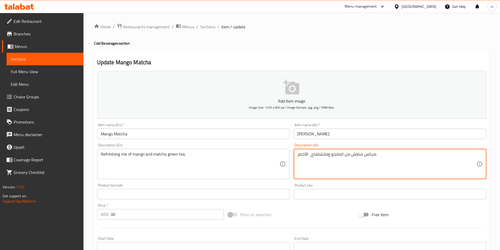
click at [319, 155] on textarea "ميكس منعش من المانجو وماتشاشاي الأخضر." at bounding box center [386, 164] width 179 height 25
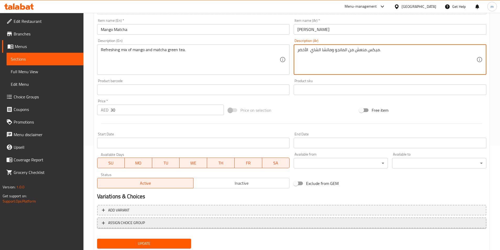
scroll to position [121, 0]
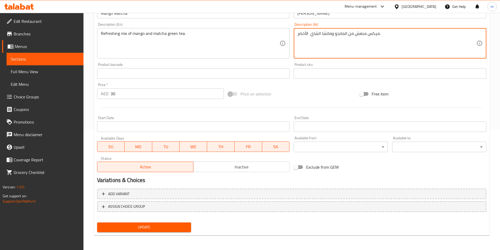
type textarea "ميكس منعش من المانجو وماتشا الشاي الأخضر."
click at [132, 223] on button "Update" at bounding box center [144, 228] width 94 height 10
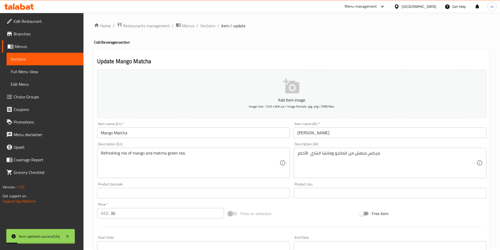
scroll to position [0, 0]
click at [206, 29] on span "Sections" at bounding box center [207, 27] width 15 height 6
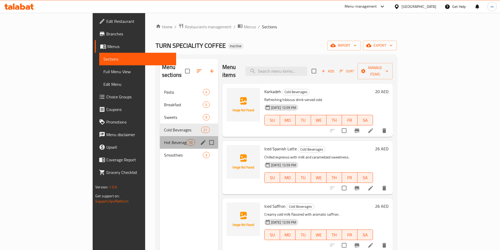
click at [167, 139] on div "Hot Beverages 10" at bounding box center [189, 142] width 58 height 13
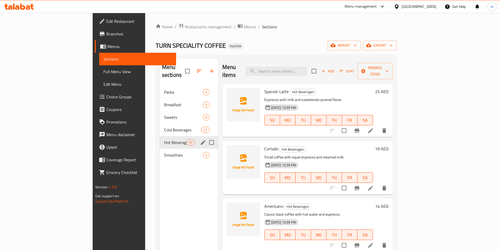
click at [206, 137] on input "Menu sections" at bounding box center [211, 142] width 11 height 11
checkbox input "true"
click at [206, 150] on input "Menu sections" at bounding box center [211, 155] width 11 height 11
checkbox input "true"
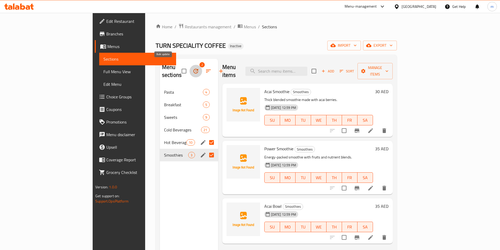
click at [194, 69] on icon "button" at bounding box center [196, 71] width 5 height 5
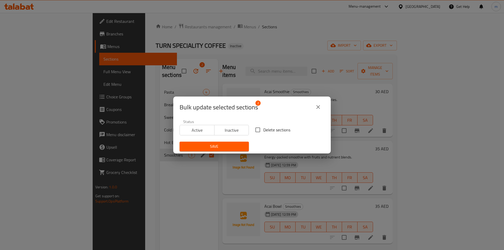
click at [258, 133] on input "Delete sections" at bounding box center [257, 129] width 11 height 11
checkbox input "true"
click at [225, 150] on span "Save" at bounding box center [214, 146] width 61 height 7
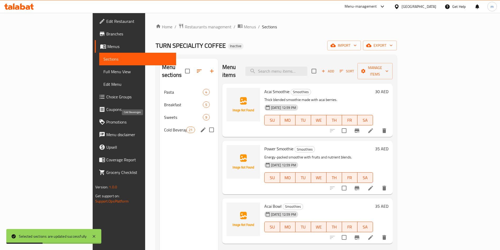
click at [164, 127] on span "Cold Beverages" at bounding box center [175, 130] width 22 height 6
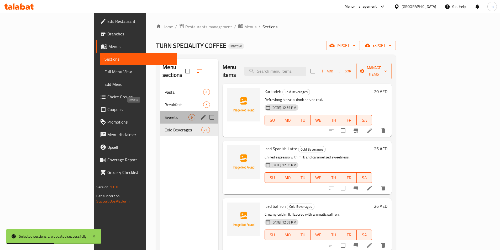
click at [165, 114] on span "Sweets" at bounding box center [177, 117] width 24 height 6
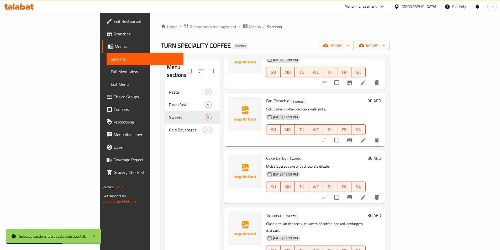
scroll to position [158, 0]
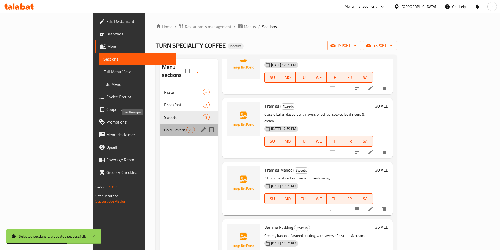
click at [164, 127] on span "Cold Beverages" at bounding box center [175, 130] width 22 height 6
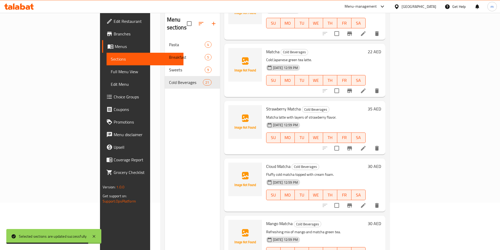
scroll to position [74, 0]
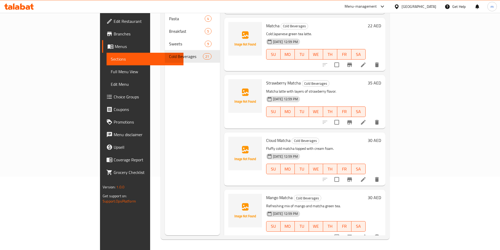
click at [367, 234] on icon at bounding box center [363, 237] width 6 height 6
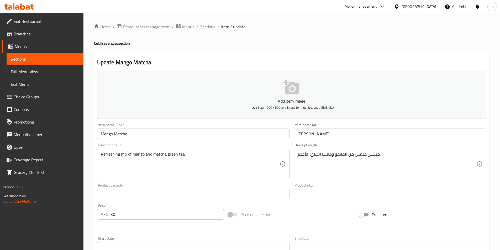
click at [203, 28] on span "Sections" at bounding box center [207, 27] width 15 height 6
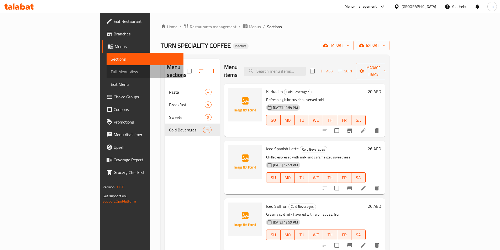
click at [111, 71] on span "Full Menu View" at bounding box center [145, 72] width 69 height 6
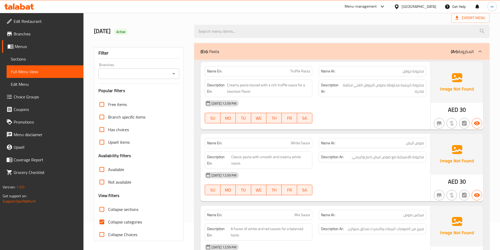
scroll to position [79, 0]
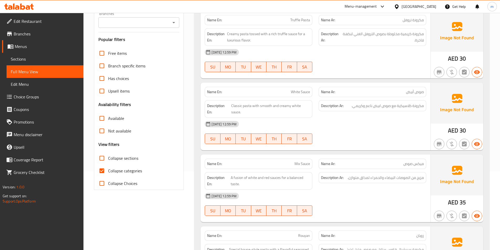
click at [133, 173] on span "Collapse categories" at bounding box center [125, 171] width 34 height 6
click at [108, 173] on input "Collapse categories" at bounding box center [102, 171] width 13 height 13
checkbox input "false"
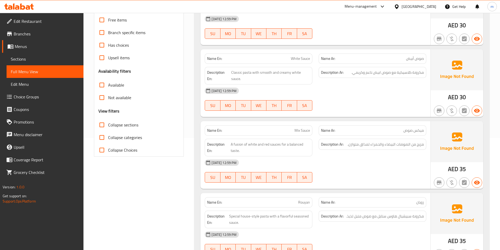
scroll to position [53, 0]
